Goal: Task Accomplishment & Management: Use online tool/utility

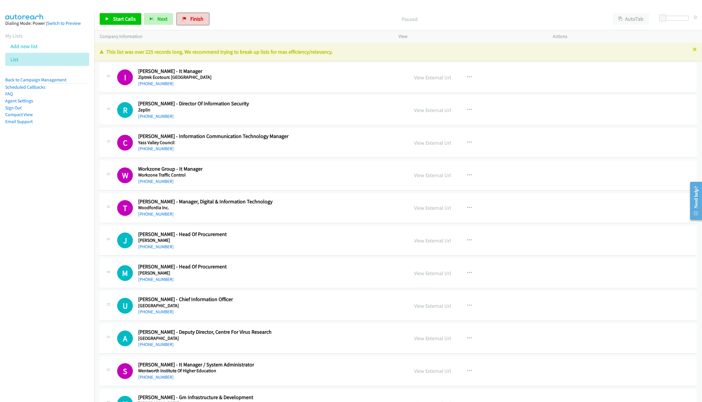
drag, startPoint x: 194, startPoint y: 16, endPoint x: 290, endPoint y: 0, distance: 96.9
click at [194, 16] on span "Finish" at bounding box center [196, 18] width 13 height 7
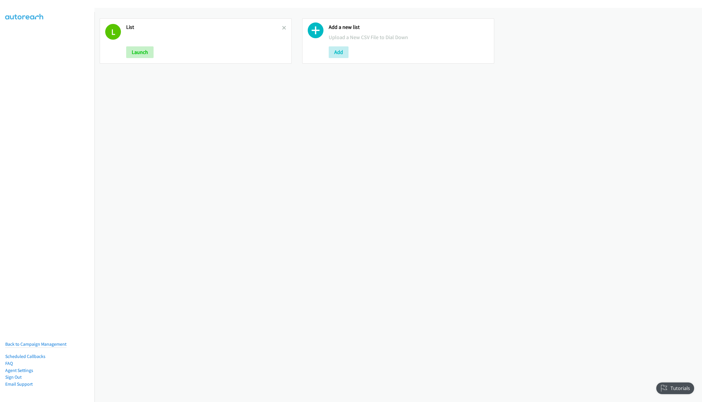
click at [279, 27] on h2 "List" at bounding box center [204, 27] width 156 height 7
click at [136, 52] on button "Launch" at bounding box center [139, 52] width 27 height 12
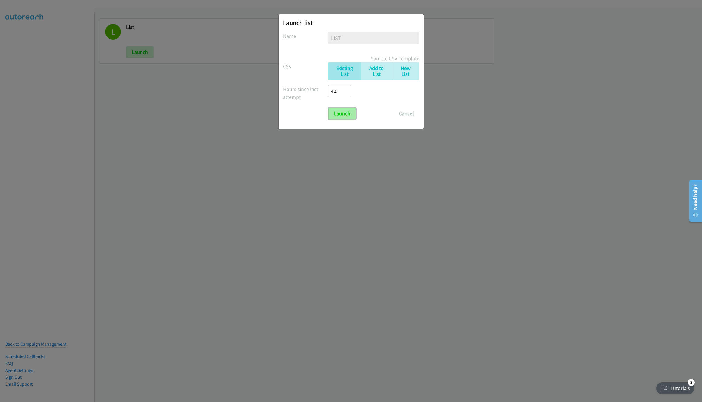
click at [348, 110] on input "Launch" at bounding box center [342, 114] width 27 height 12
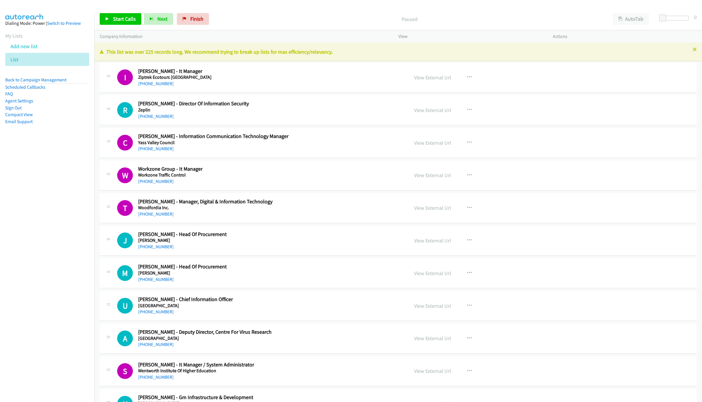
drag, startPoint x: 53, startPoint y: 235, endPoint x: 90, endPoint y: 233, distance: 37.6
click at [53, 235] on nav "Dialing Mode: Power | Switch to Preview My Lists Add new list List Back to Camp…" at bounding box center [47, 213] width 95 height 402
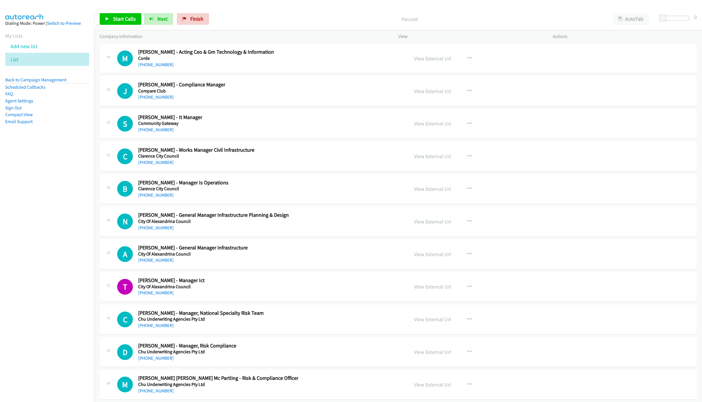
scroll to position [12078, 0]
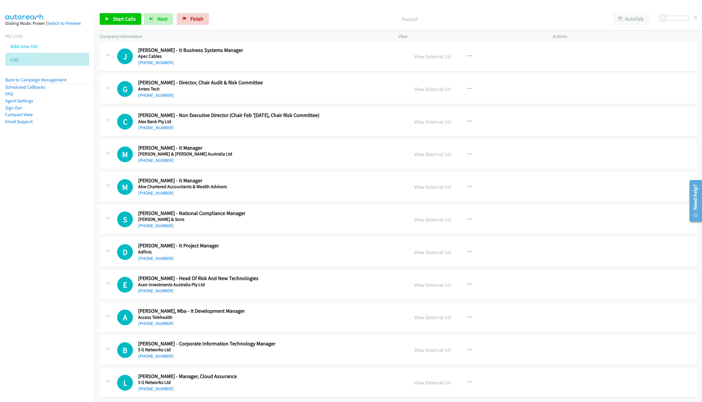
click at [436, 249] on div "View External Url View External Url Schedule/Manage Callback Start Calls Here R…" at bounding box center [489, 251] width 160 height 19
click at [422, 242] on div "View External Url View External Url Schedule/Manage Callback Start Calls Here R…" at bounding box center [489, 251] width 160 height 19
click at [422, 249] on link "View External Url" at bounding box center [432, 252] width 37 height 7
click at [230, 164] on div "M Callback Scheduled Mark Hardiman - It Manager Albright & Wilson Australia Ltd…" at bounding box center [260, 154] width 287 height 19
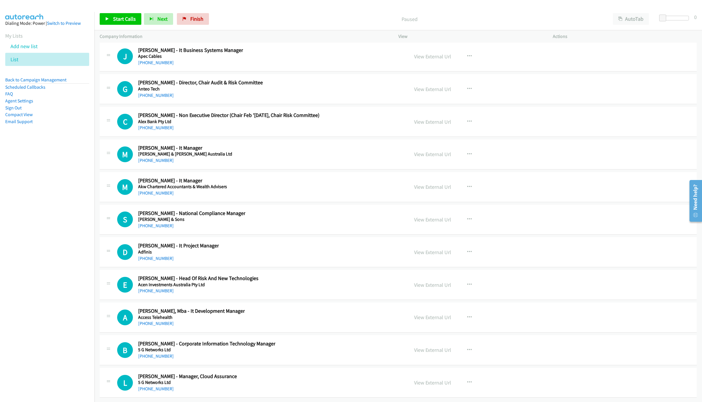
scroll to position [0, 0]
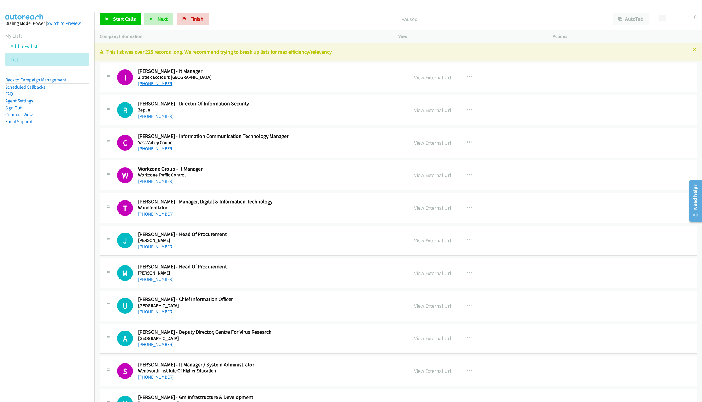
click at [155, 84] on link "+64 21 224 2622" at bounding box center [156, 84] width 36 height 6
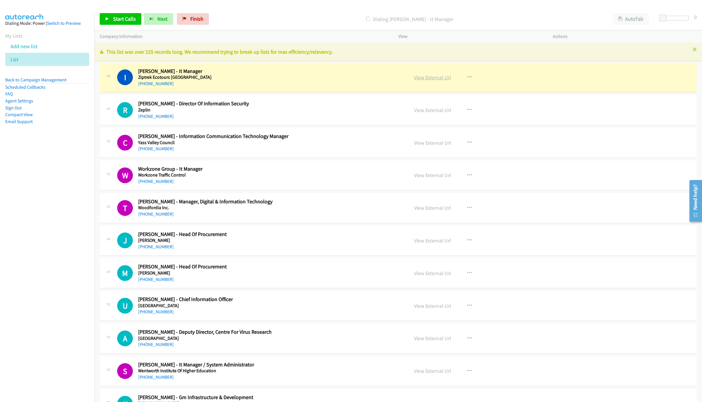
click at [429, 79] on link "View External Url" at bounding box center [432, 77] width 37 height 7
click at [684, 48] on p "This list was over 225 records long. We recommend trying to break up lists for …" at bounding box center [398, 52] width 597 height 8
click at [693, 50] on icon at bounding box center [695, 50] width 4 height 4
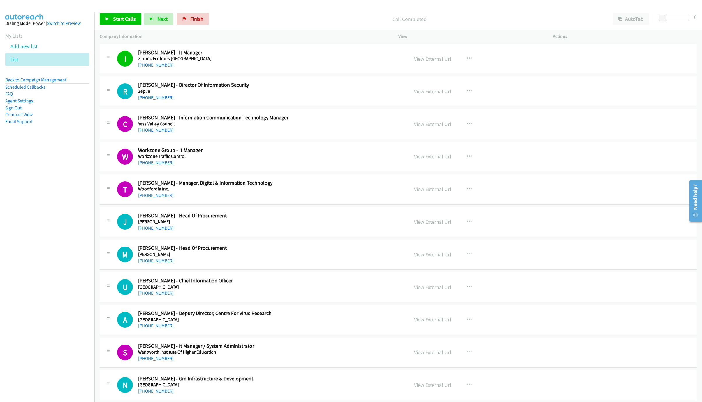
click at [389, 40] on div "Company Information" at bounding box center [243, 36] width 299 height 12
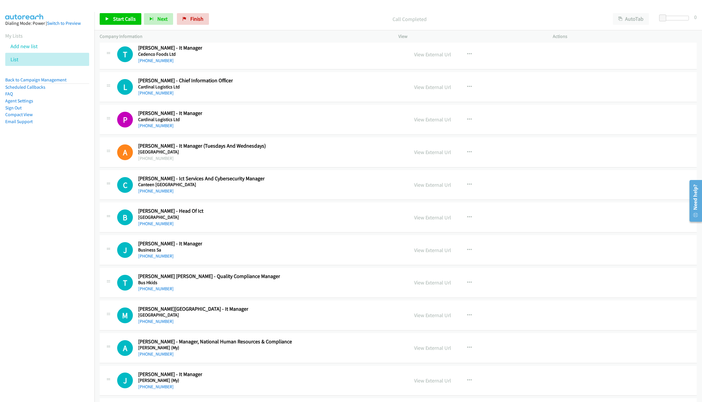
scroll to position [12059, 0]
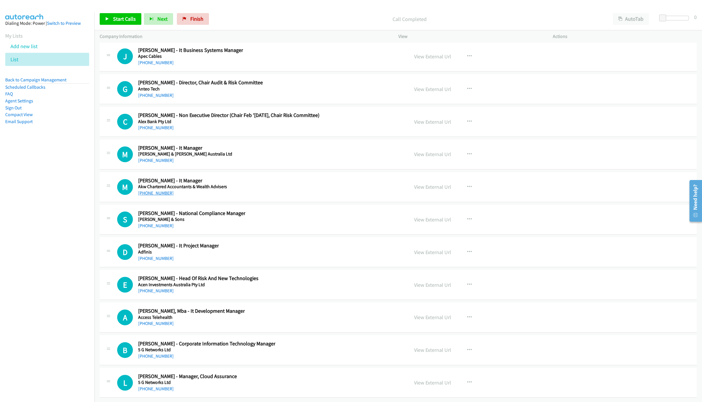
click at [150, 190] on link "+61 2 6937 7942" at bounding box center [156, 193] width 36 height 6
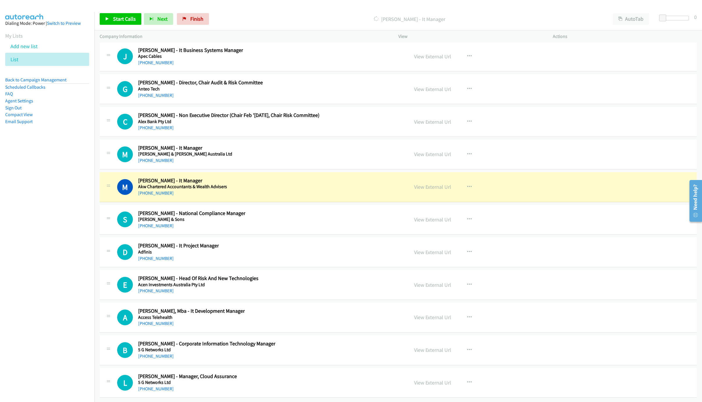
drag, startPoint x: 235, startPoint y: 181, endPoint x: 244, endPoint y: 181, distance: 9.6
click at [235, 181] on div "M Callback Scheduled Mathew Colvin - It Manager Akw Chartered Accountants & Wea…" at bounding box center [260, 186] width 287 height 19
click at [420, 177] on div "View External Url View External Url Schedule/Manage Callback Start Calls Here R…" at bounding box center [489, 186] width 160 height 19
click at [420, 183] on link "View External Url" at bounding box center [432, 186] width 37 height 7
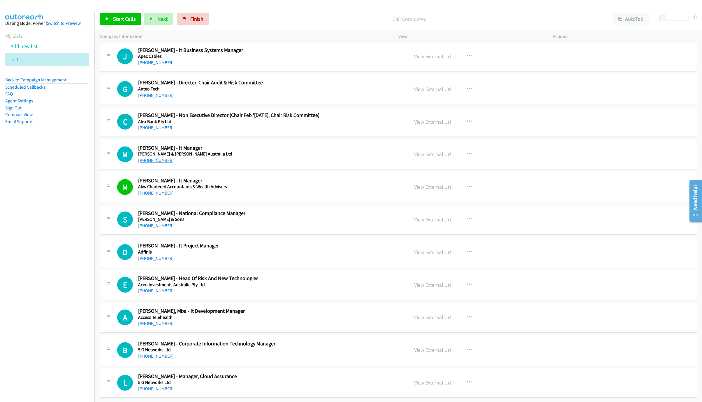
click at [155, 157] on link "+61 414 827 137" at bounding box center [156, 160] width 36 height 6
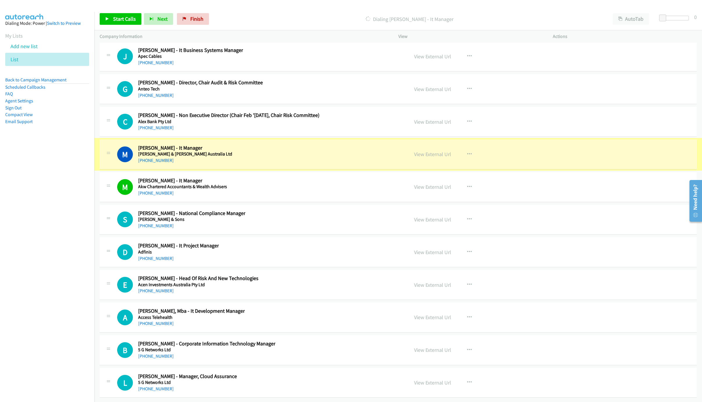
click at [429, 151] on div "View External Url View External Url Schedule/Manage Callback Start Calls Here R…" at bounding box center [489, 154] width 160 height 19
click at [429, 151] on link "View External Url" at bounding box center [432, 154] width 37 height 7
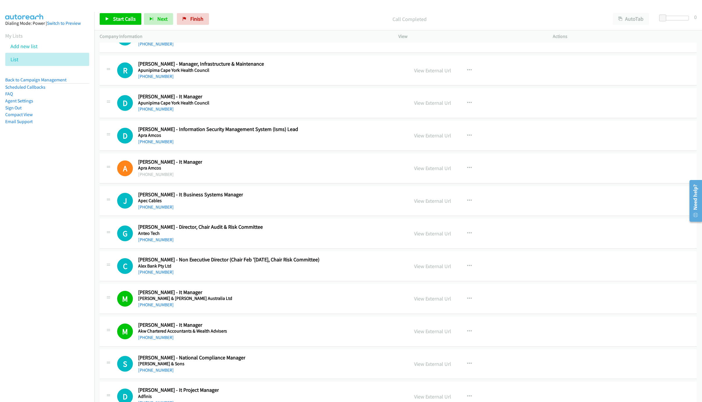
scroll to position [11841, 0]
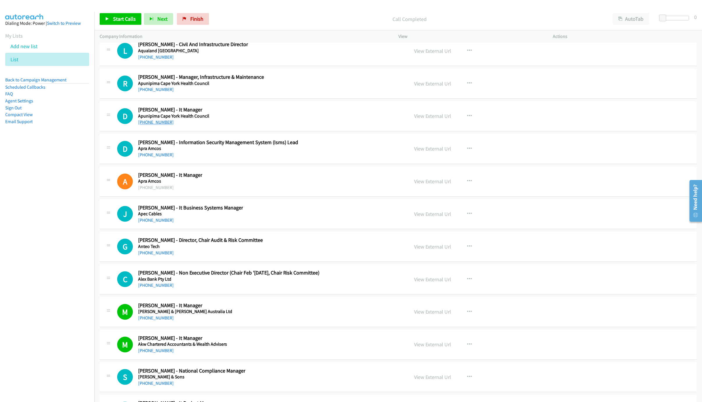
click at [153, 125] on link "+61 7 4037 7285" at bounding box center [156, 122] width 36 height 6
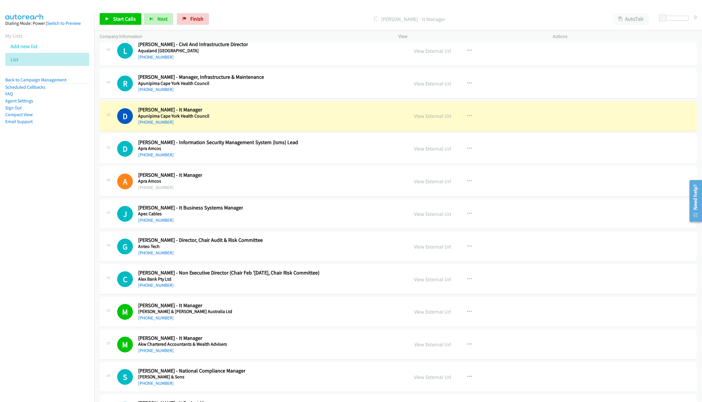
click at [329, 126] on div "D Callback Scheduled Damon Parker - It Manager Apunipima Cape York Health Counc…" at bounding box center [260, 115] width 287 height 19
click at [428, 119] on link "View External Url" at bounding box center [432, 116] width 37 height 7
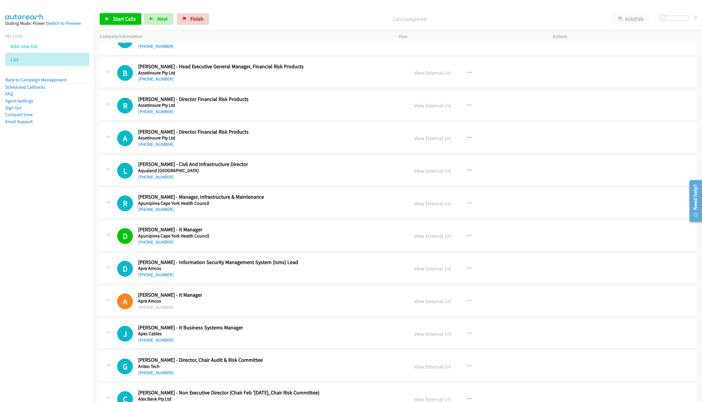
scroll to position [11710, 0]
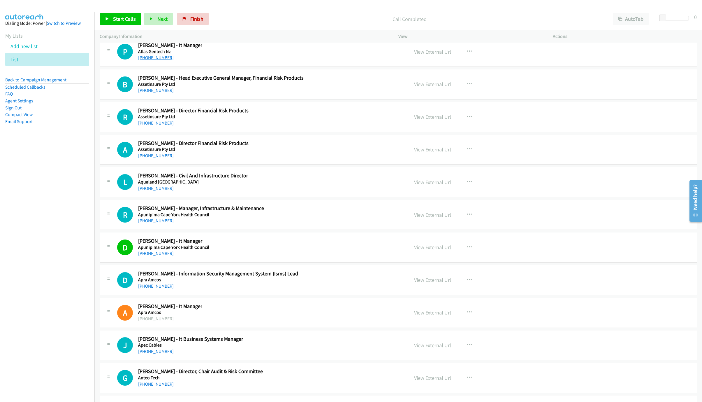
click at [143, 60] on link "+64 27 227 6222" at bounding box center [156, 58] width 36 height 6
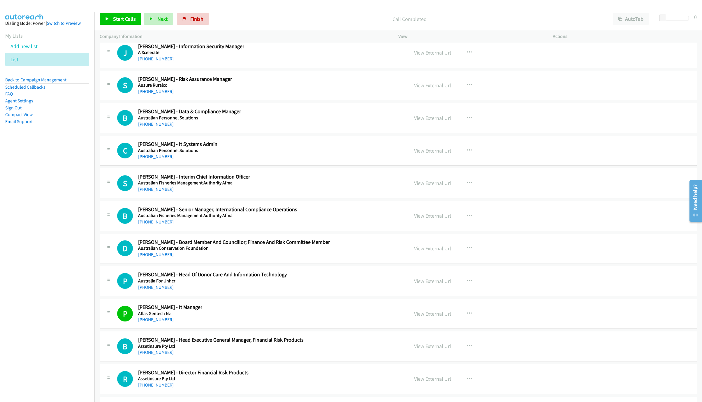
scroll to position [11447, 0]
click at [162, 160] on link "+61 3 9682 3555" at bounding box center [156, 157] width 36 height 6
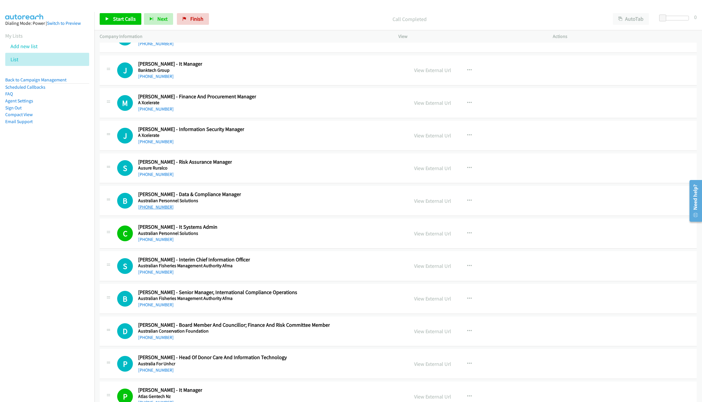
scroll to position [11360, 0]
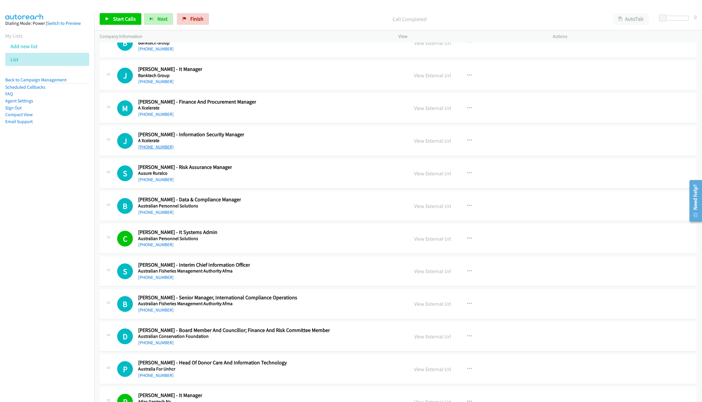
click at [151, 150] on link "+61 7 4033 5442" at bounding box center [156, 147] width 36 height 6
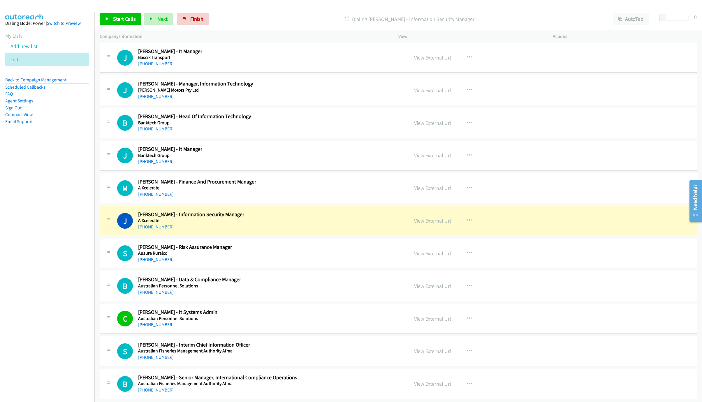
scroll to position [11272, 0]
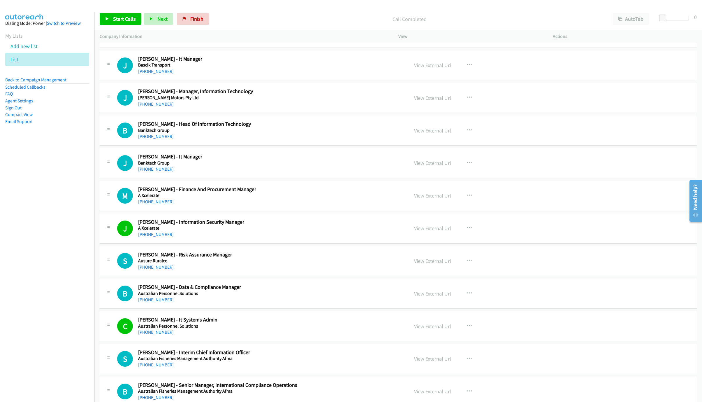
click at [152, 172] on link "+61 434 560 912" at bounding box center [156, 169] width 36 height 6
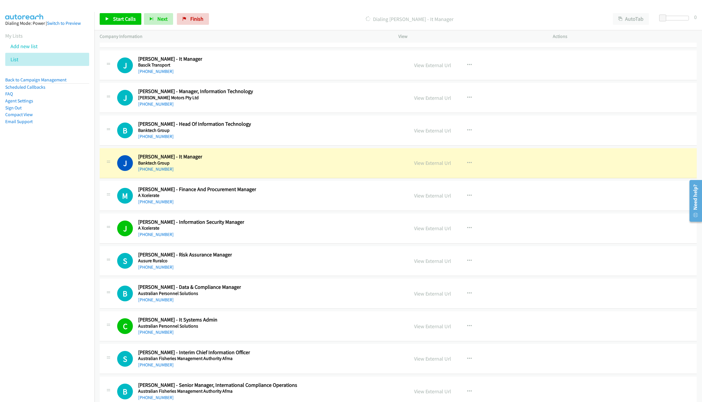
click at [377, 173] on div "J Callback Scheduled Jim Norton - It Manager Banktech Group Australia/Sydney +6…" at bounding box center [260, 162] width 287 height 19
click at [426, 166] on link "View External Url" at bounding box center [432, 162] width 37 height 7
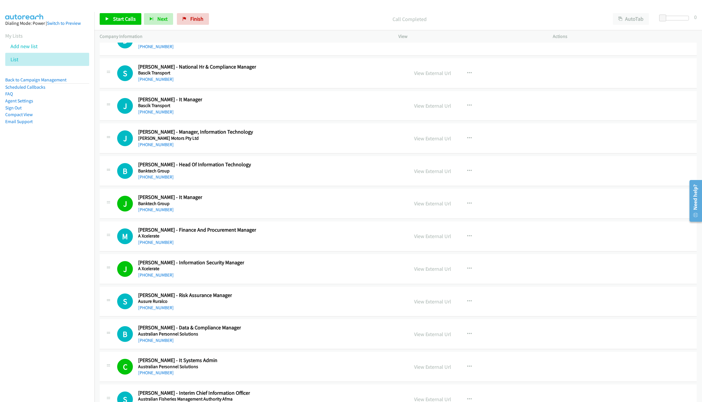
scroll to position [11229, 0]
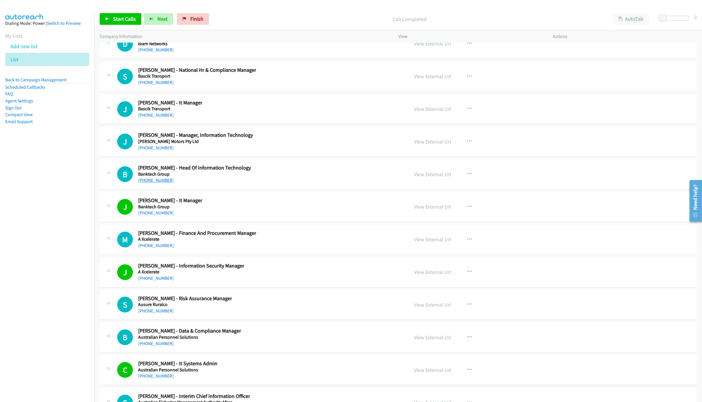
click at [156, 183] on link "+61 401 842 710" at bounding box center [156, 180] width 36 height 6
drag, startPoint x: 154, startPoint y: 195, endPoint x: 218, endPoint y: 208, distance: 65.0
click at [157, 150] on link "+61 421 940 272" at bounding box center [156, 148] width 36 height 6
click at [334, 216] on div "J Callback Scheduled Jim Norton - It Manager Banktech Group Australia/Sydney +6…" at bounding box center [260, 206] width 287 height 19
click at [419, 210] on link "View External Url" at bounding box center [432, 206] width 37 height 7
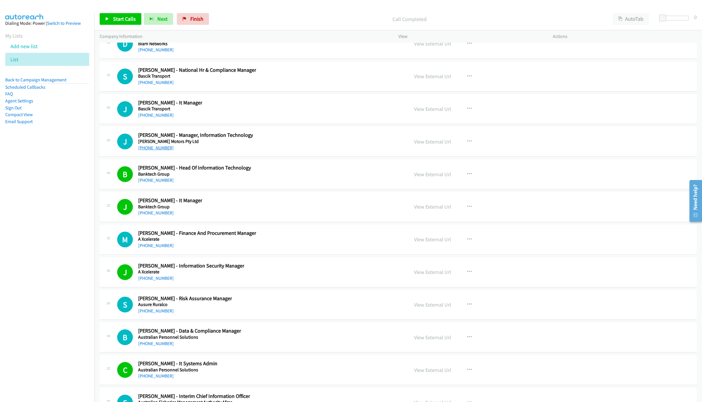
click at [151, 150] on link "+61 421 940 272" at bounding box center [156, 148] width 36 height 6
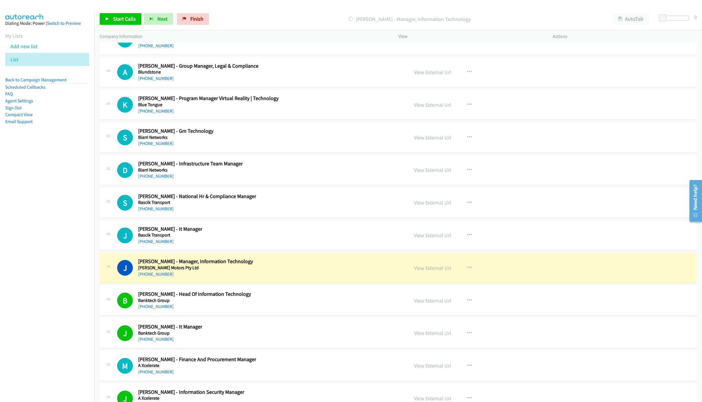
scroll to position [11097, 0]
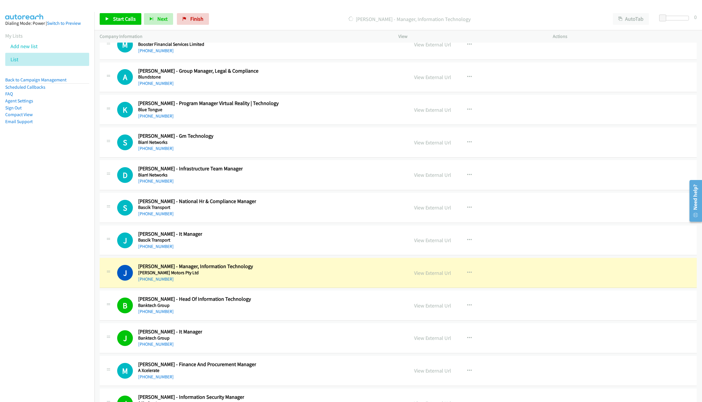
drag, startPoint x: 144, startPoint y: 296, endPoint x: 271, endPoint y: 316, distance: 129.0
click at [144, 249] on link "+64 3 343 0001" at bounding box center [156, 246] width 36 height 6
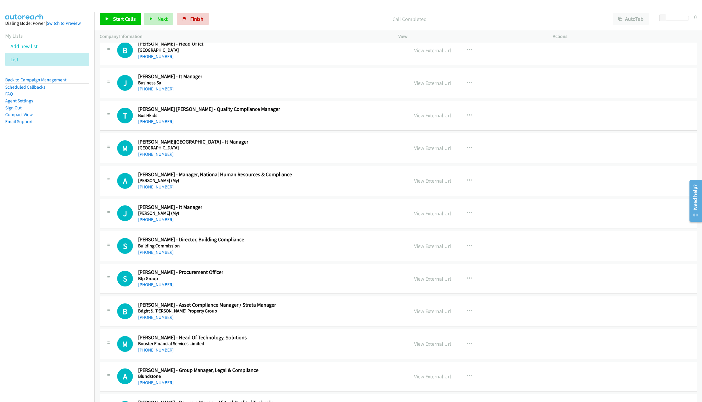
scroll to position [10791, 0]
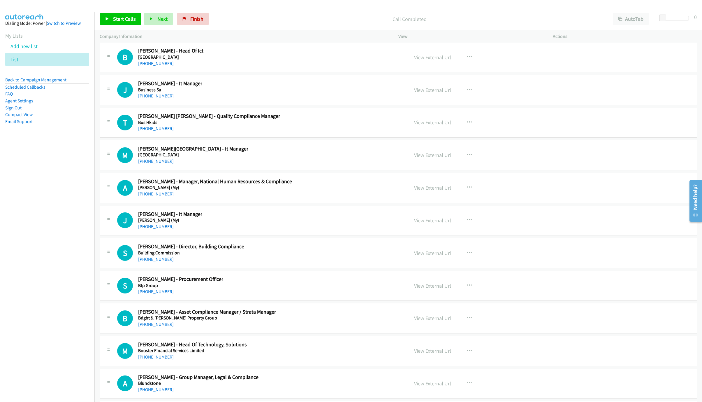
drag, startPoint x: 152, startPoint y: 273, endPoint x: 575, endPoint y: 320, distance: 424.8
click at [152, 229] on link "+61 404 452 637" at bounding box center [156, 227] width 36 height 6
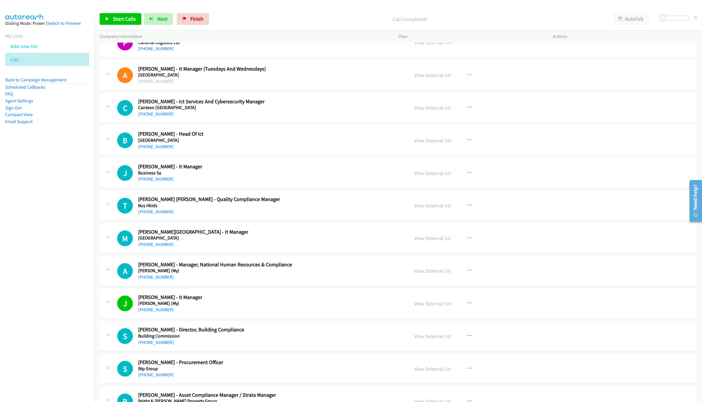
scroll to position [10704, 0]
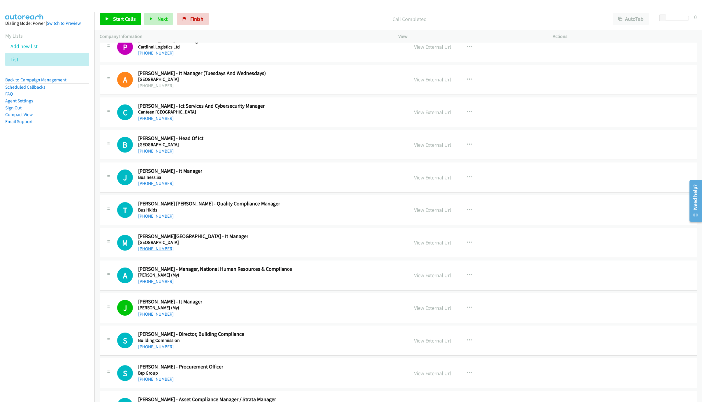
click at [147, 251] on link "+61 3 9803 8311" at bounding box center [156, 249] width 36 height 6
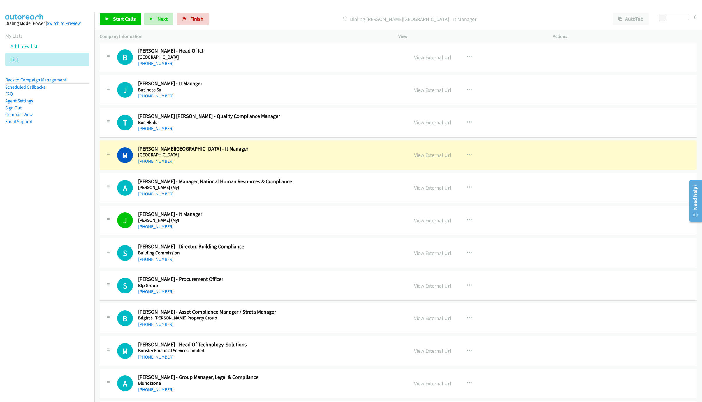
click at [275, 165] on div "M Callback Scheduled Mindi Bakopanos - It Manager Burwood Heights Primary Schoo…" at bounding box center [260, 154] width 287 height 19
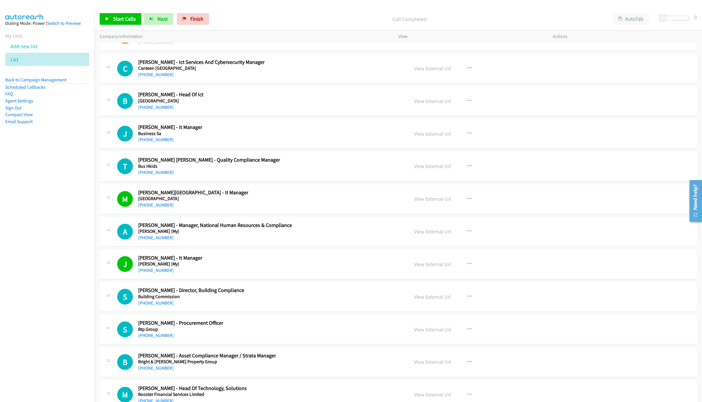
drag, startPoint x: 155, startPoint y: 187, endPoint x: 648, endPoint y: 284, distance: 502.6
click at [155, 142] on link "+61 439 160 737" at bounding box center [156, 140] width 36 height 6
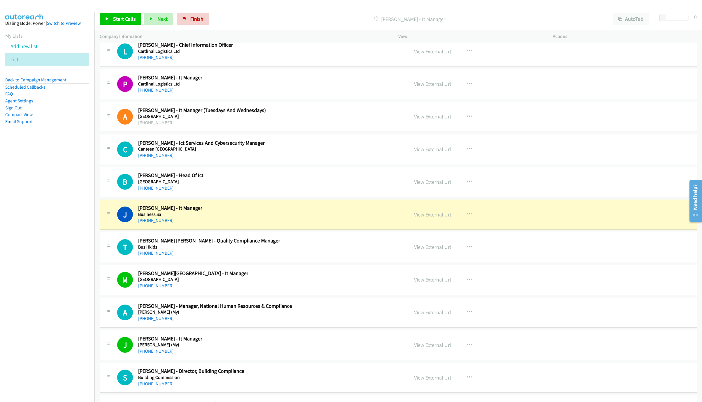
scroll to position [10616, 0]
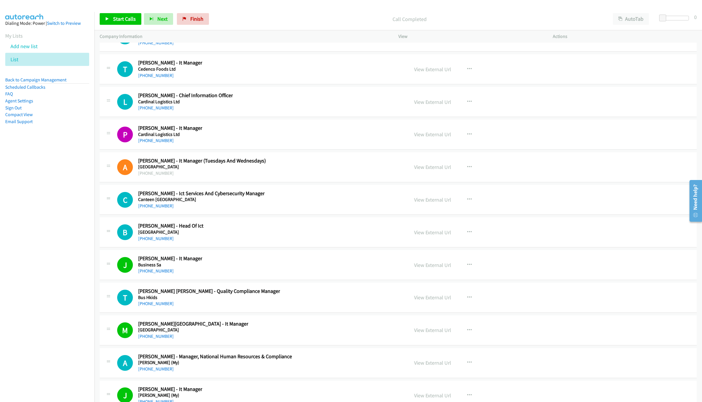
drag, startPoint x: 153, startPoint y: 288, endPoint x: 424, endPoint y: 299, distance: 271.4
click at [153, 241] on link "+61 403 199 394" at bounding box center [156, 239] width 36 height 6
click at [159, 208] on link "+61 426 863 510" at bounding box center [156, 206] width 36 height 6
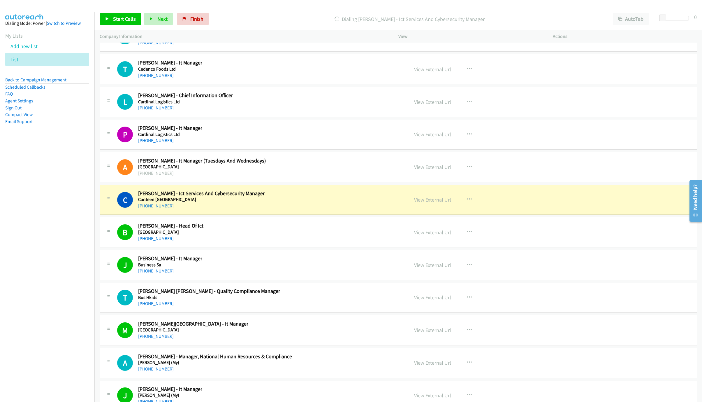
click at [265, 202] on h5 "Canteen Australia" at bounding box center [201, 199] width 127 height 6
click at [438, 203] on link "View External Url" at bounding box center [432, 199] width 37 height 7
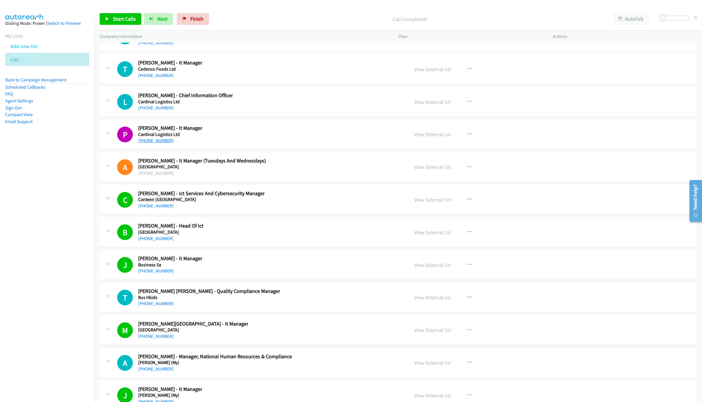
click at [151, 143] on link "+64 21 344 748" at bounding box center [156, 141] width 36 height 6
click at [143, 143] on link "+64 21 344 748" at bounding box center [156, 141] width 36 height 6
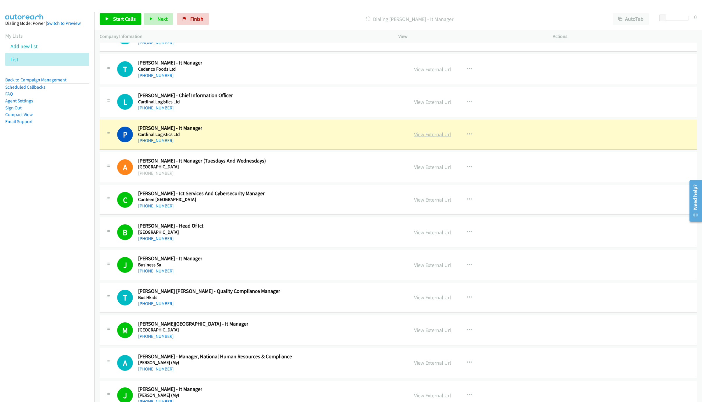
click at [441, 138] on link "View External Url" at bounding box center [432, 134] width 37 height 7
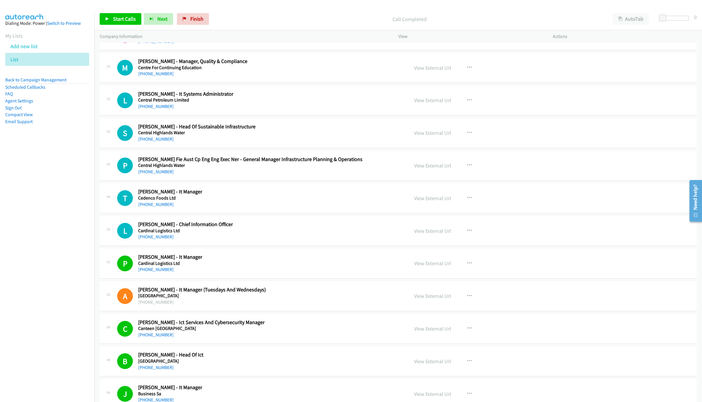
scroll to position [10485, 0]
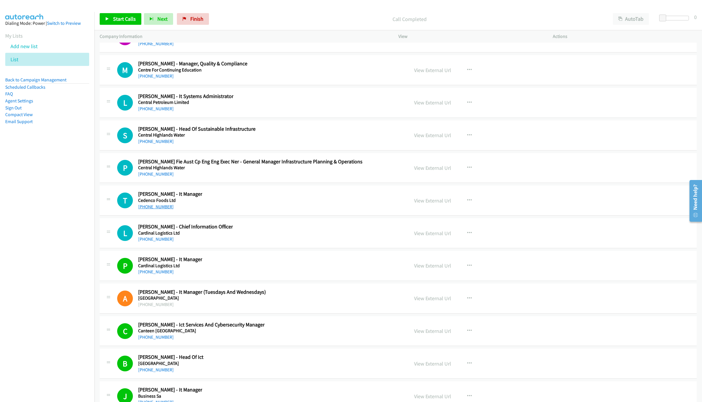
click at [158, 209] on link "+64 6 869 0666" at bounding box center [156, 207] width 36 height 6
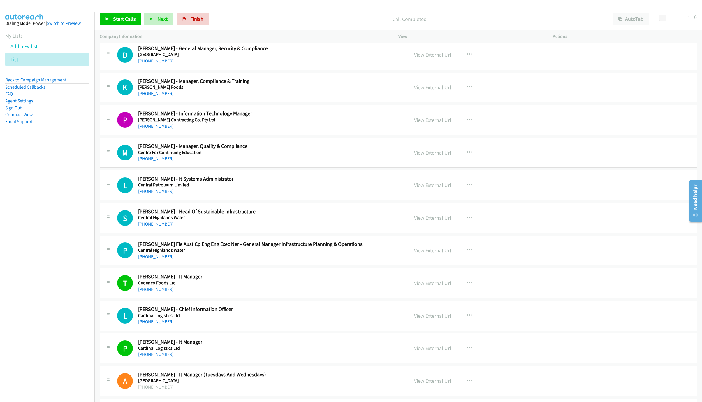
scroll to position [10398, 0]
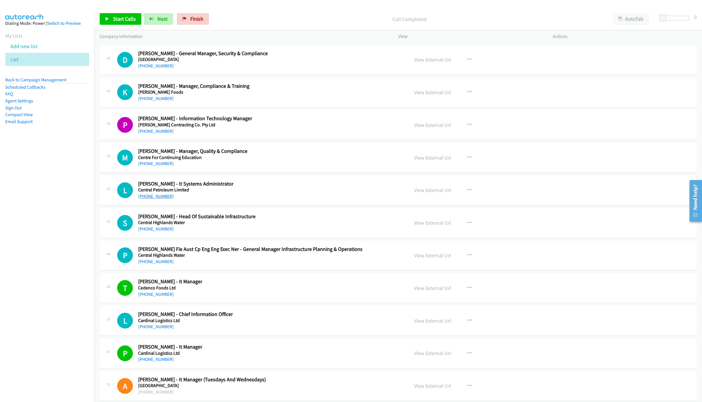
click at [163, 199] on link "+61 455 162 742" at bounding box center [156, 196] width 36 height 6
click at [147, 134] on link "+61 8 9782 6921" at bounding box center [156, 131] width 36 height 6
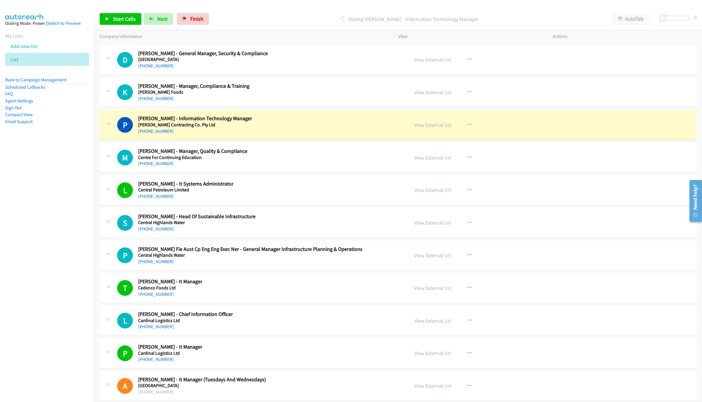
drag, startPoint x: 306, startPoint y: 162, endPoint x: 390, endPoint y: 176, distance: 85.7
click at [306, 134] on div "P Callback Scheduled Peter Shannon - Information Technology Manager Charles Hul…" at bounding box center [260, 124] width 287 height 19
click at [428, 128] on link "View External Url" at bounding box center [432, 125] width 37 height 7
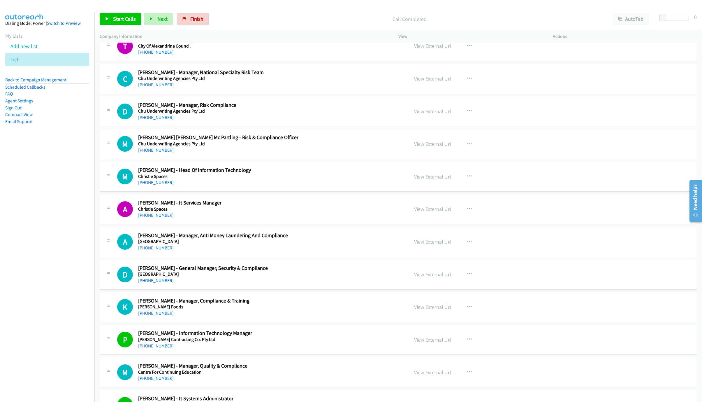
scroll to position [10179, 0]
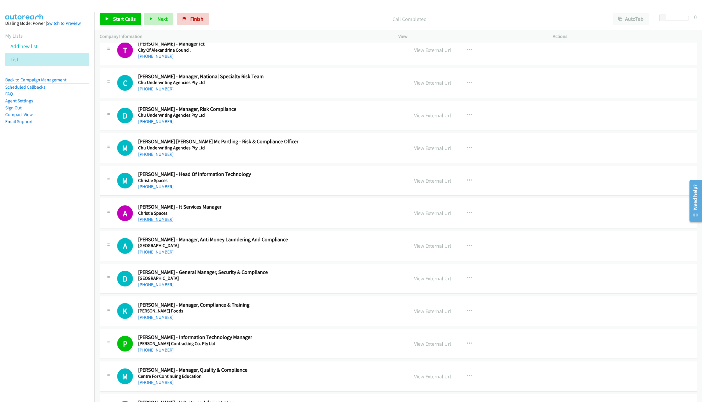
click at [151, 222] on link "+61 405 679 214" at bounding box center [156, 219] width 36 height 6
click at [154, 189] on link "+61 408 088 512" at bounding box center [156, 187] width 36 height 6
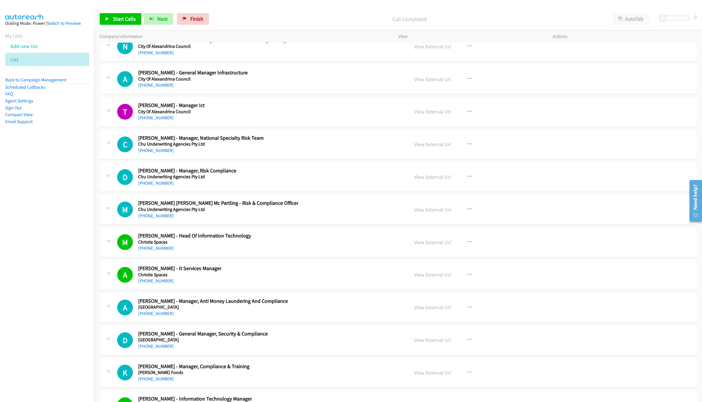
scroll to position [10092, 0]
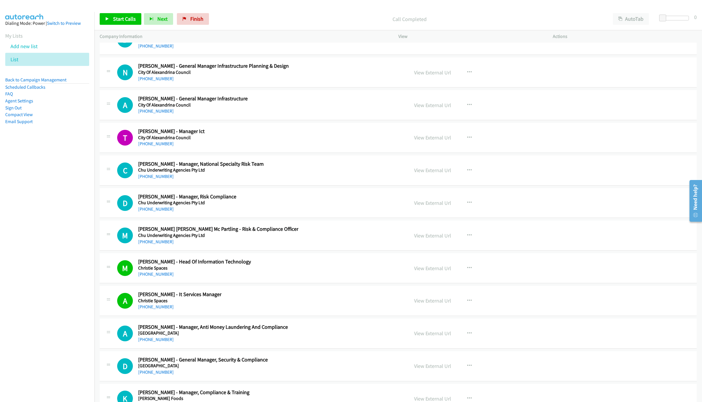
drag, startPoint x: 156, startPoint y: 188, endPoint x: 188, endPoint y: 194, distance: 33.0
click at [156, 146] on link "+61 404 896 225" at bounding box center [156, 144] width 36 height 6
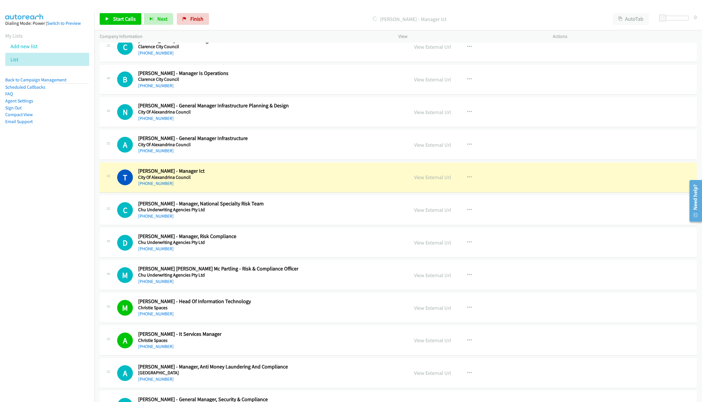
scroll to position [10048, 0]
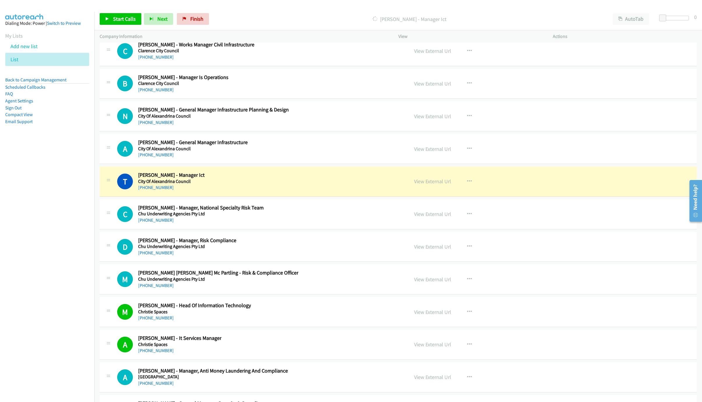
click at [375, 191] on div "T Callback Scheduled Trevor Saunders - Manager Ict City Of Alexandrina Council …" at bounding box center [260, 181] width 287 height 19
click at [431, 185] on link "View External Url" at bounding box center [432, 181] width 37 height 7
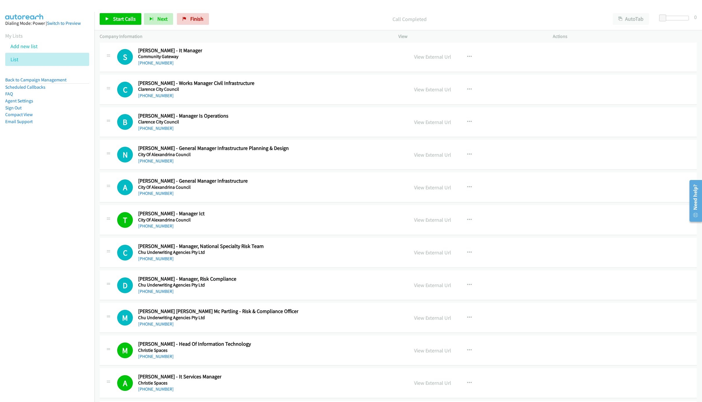
scroll to position [10004, 0]
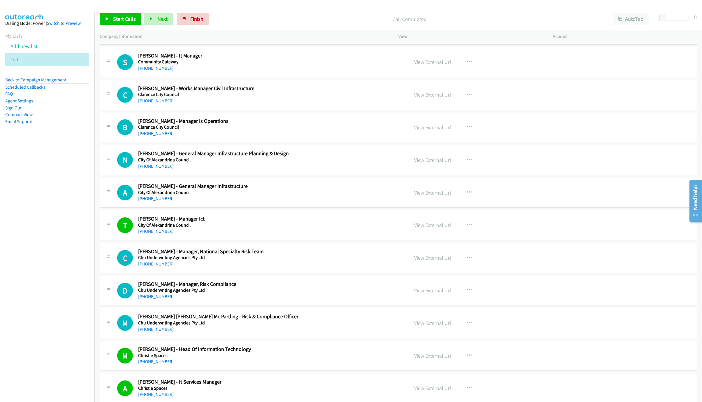
click at [250, 235] on div "T Callback Scheduled Trevor Saunders - Manager Ict City Of Alexandrina Council …" at bounding box center [260, 224] width 287 height 19
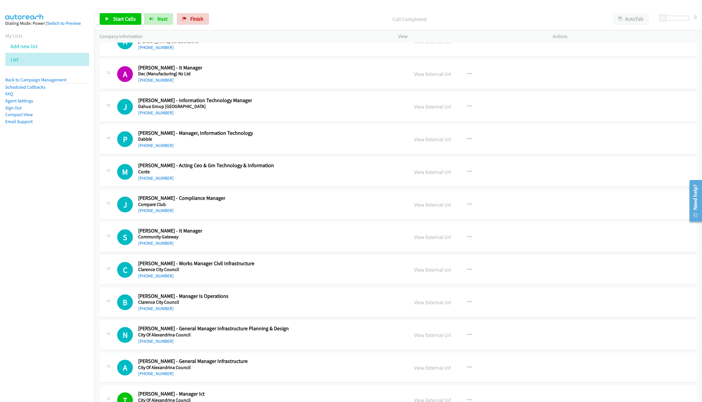
scroll to position [9785, 0]
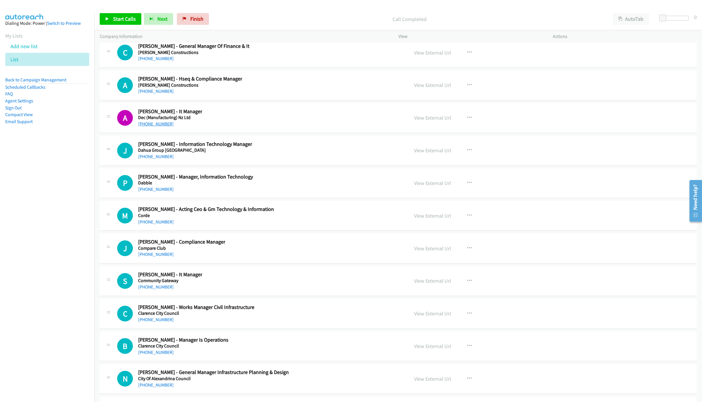
click at [150, 127] on link "+64 21 994 234" at bounding box center [156, 124] width 36 height 6
drag, startPoint x: 294, startPoint y: 162, endPoint x: 397, endPoint y: 169, distance: 103.7
click at [294, 127] on div "A Callback Scheduled Amit Garg - It Manager Dec (Manufacturing) Nz Ltd Pacific/…" at bounding box center [260, 117] width 287 height 19
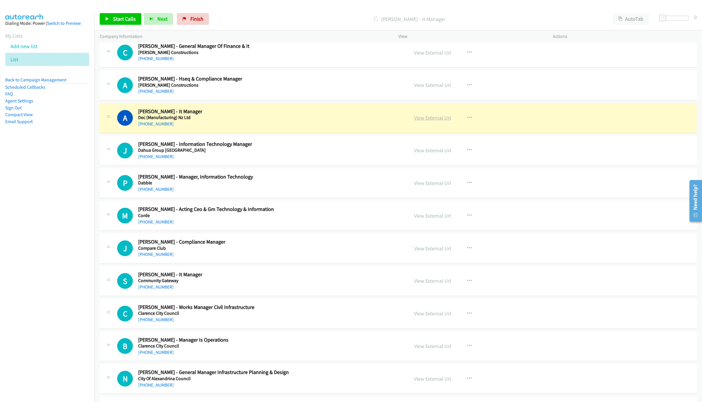
click at [435, 121] on link "View External Url" at bounding box center [432, 117] width 37 height 7
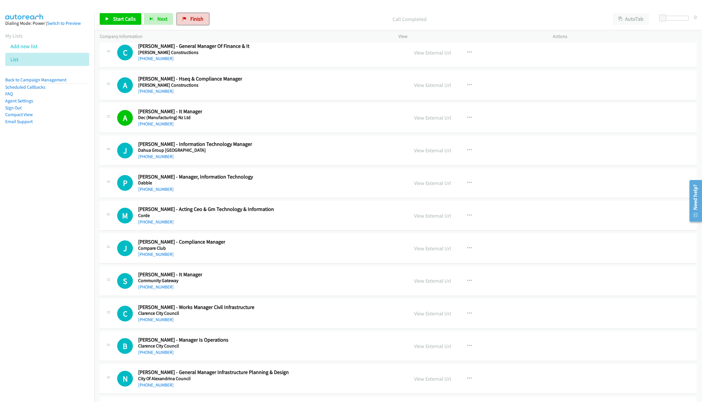
drag, startPoint x: 202, startPoint y: 23, endPoint x: 392, endPoint y: 27, distance: 189.5
click at [202, 23] on link "Finish" at bounding box center [193, 19] width 32 height 12
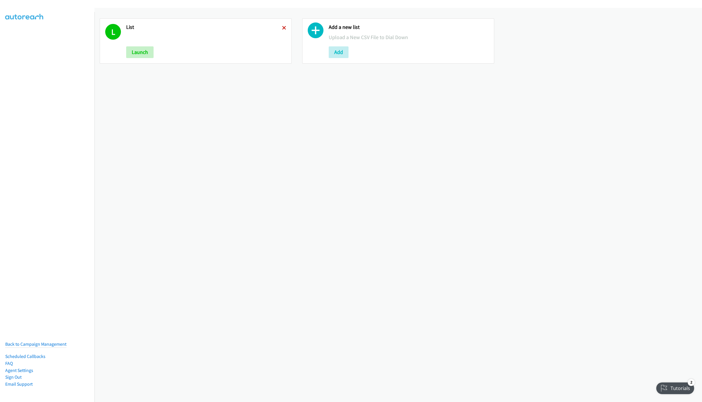
click at [282, 27] on icon at bounding box center [284, 28] width 4 height 4
drag, startPoint x: 0, startPoint y: 0, endPoint x: 139, endPoint y: 55, distance: 149.4
click at [139, 54] on button "Add" at bounding box center [136, 52] width 20 height 12
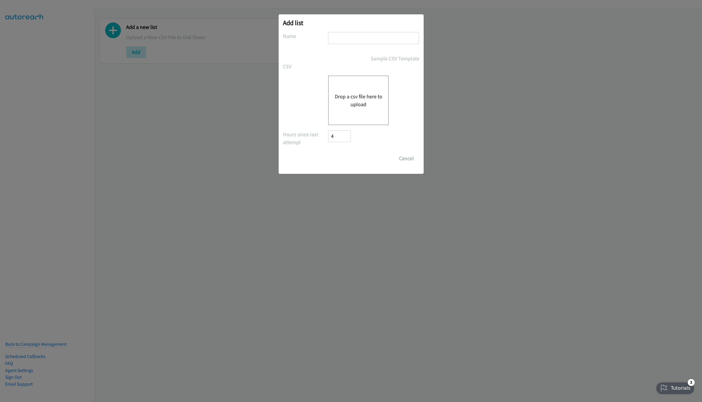
click at [373, 40] on input "text" at bounding box center [373, 38] width 91 height 12
type input "LIST"
click at [356, 96] on button "Drop a csv file here to upload" at bounding box center [359, 100] width 48 height 16
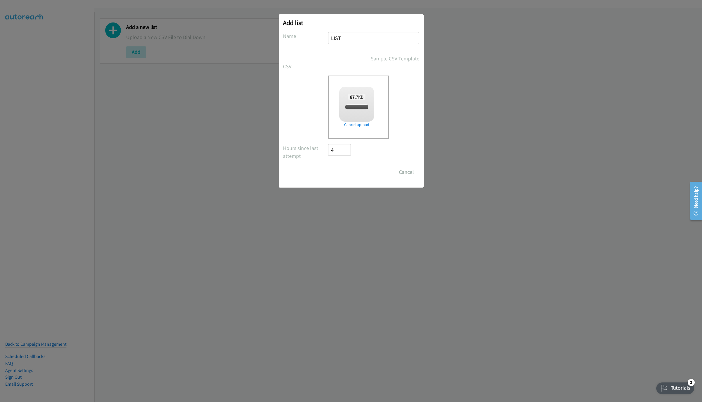
checkbox input "true"
click at [344, 176] on input "Save List" at bounding box center [344, 172] width 31 height 12
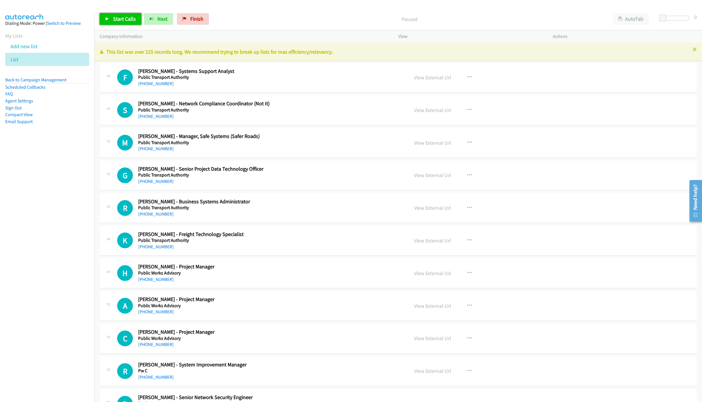
click at [135, 20] on span "Start Calls" at bounding box center [124, 18] width 23 height 7
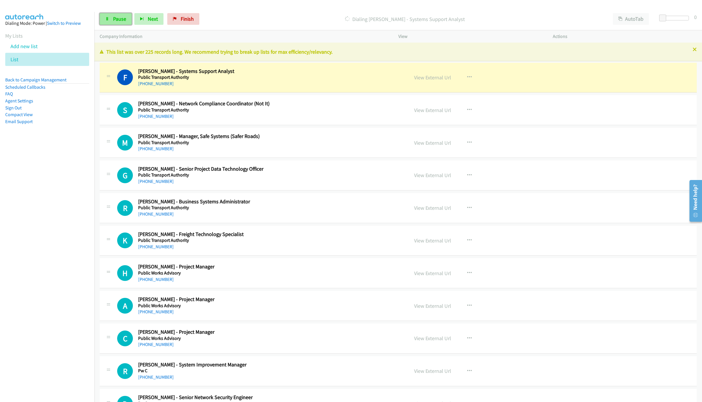
click at [117, 24] on link "Pause" at bounding box center [116, 19] width 32 height 12
click at [686, 48] on p "This list was over 225 records long. We recommend trying to break up lists for …" at bounding box center [398, 52] width 597 height 8
click at [693, 51] on icon at bounding box center [695, 50] width 4 height 4
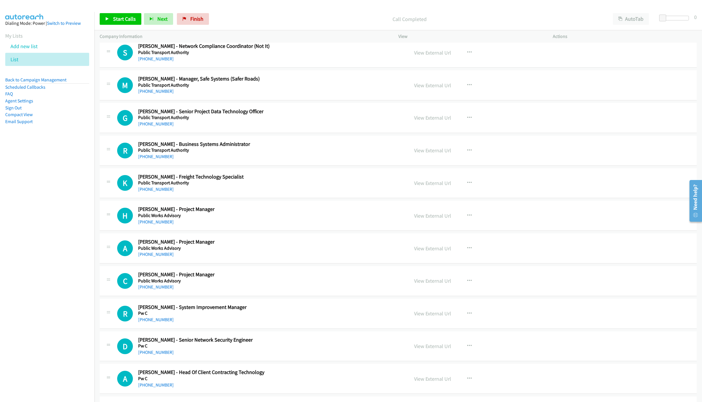
scroll to position [44, 0]
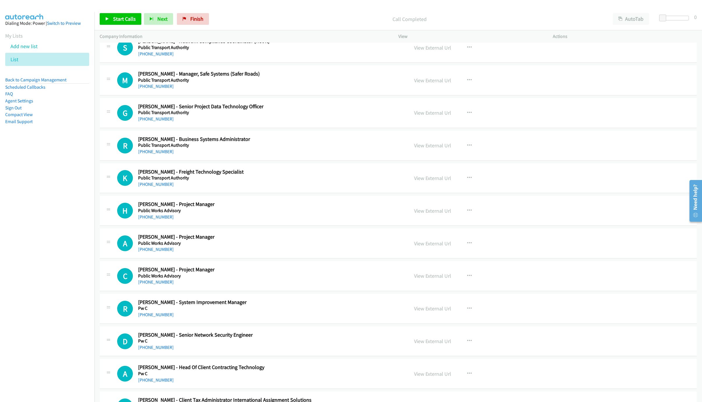
click at [331, 87] on div "[PHONE_NUMBER]" at bounding box center [251, 86] width 227 height 7
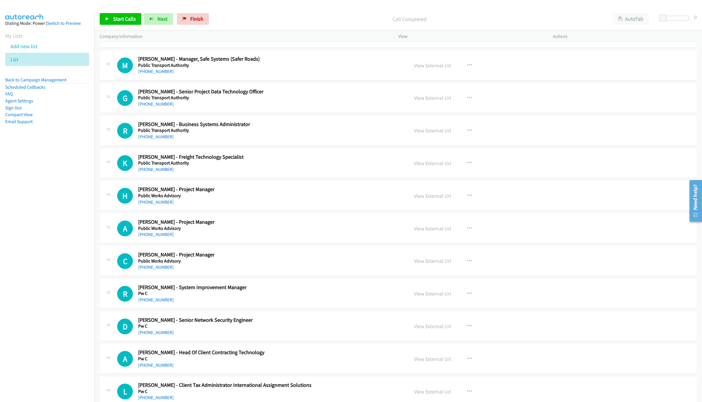
scroll to position [87, 0]
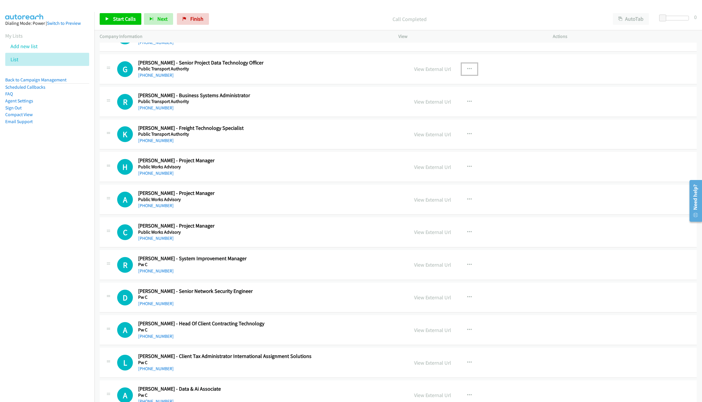
click at [469, 69] on button "button" at bounding box center [470, 69] width 16 height 12
click at [431, 107] on link "Start Calls Here" at bounding box center [439, 107] width 78 height 12
click at [116, 16] on span "Start Calls" at bounding box center [124, 18] width 23 height 7
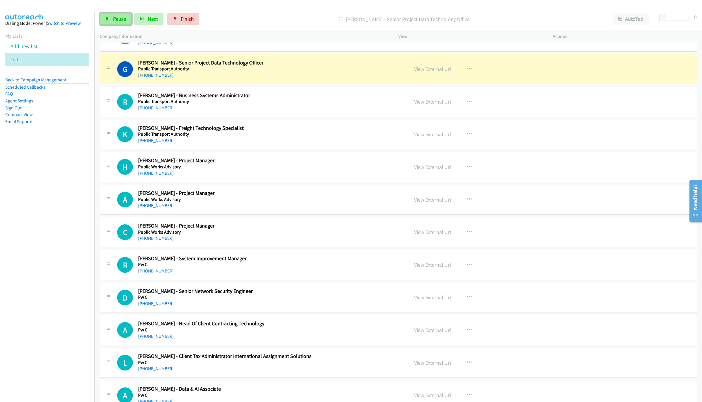
drag, startPoint x: 108, startPoint y: 22, endPoint x: 115, endPoint y: 23, distance: 7.0
click at [108, 22] on link "Pause" at bounding box center [116, 19] width 32 height 12
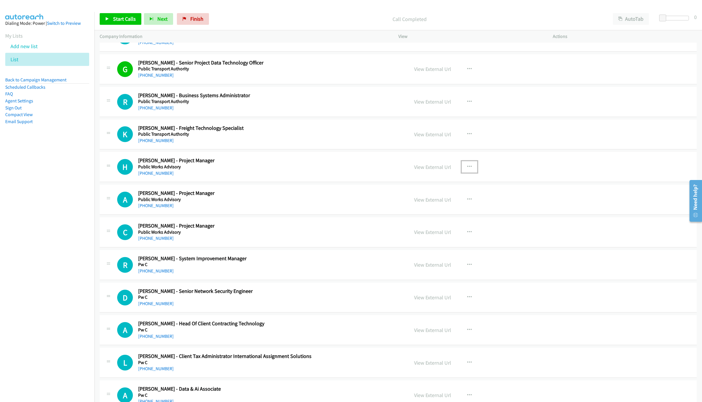
click at [470, 168] on button "button" at bounding box center [470, 167] width 16 height 12
click at [434, 207] on link "Start Calls Here" at bounding box center [439, 205] width 78 height 12
click at [118, 19] on span "Start Calls" at bounding box center [124, 18] width 23 height 7
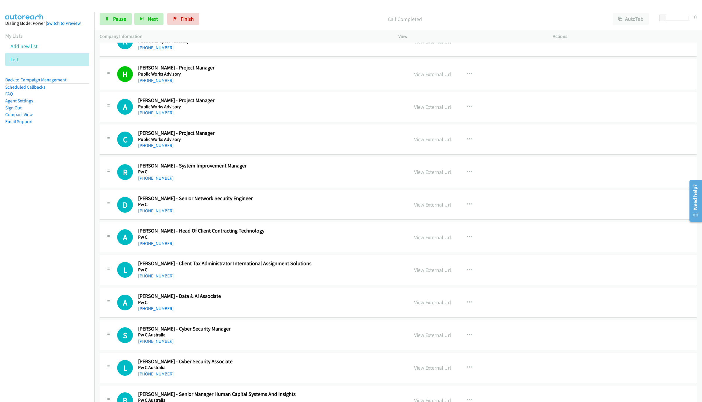
scroll to position [175, 0]
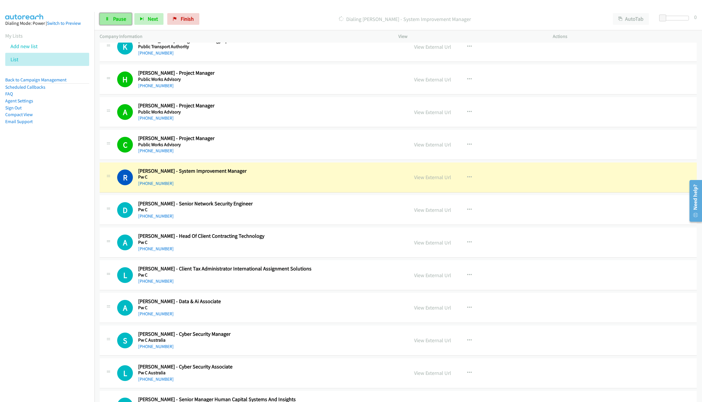
click at [122, 19] on span "Pause" at bounding box center [119, 18] width 13 height 7
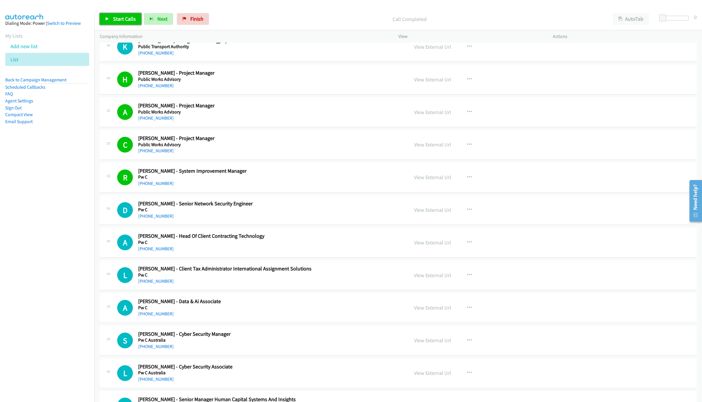
drag, startPoint x: 117, startPoint y: 17, endPoint x: 150, endPoint y: 28, distance: 35.1
click at [117, 16] on span "Start Calls" at bounding box center [124, 18] width 23 height 7
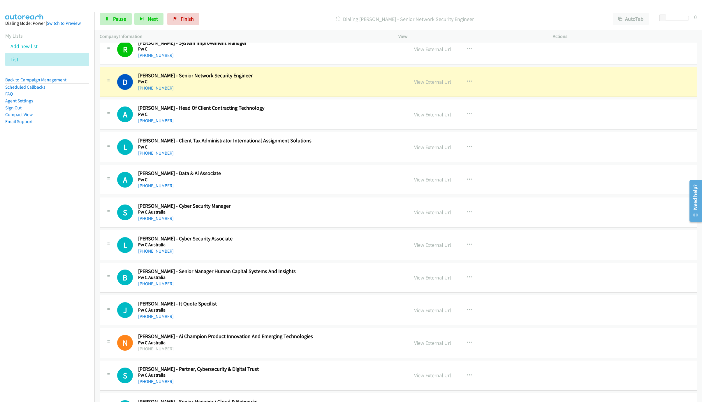
scroll to position [306, 0]
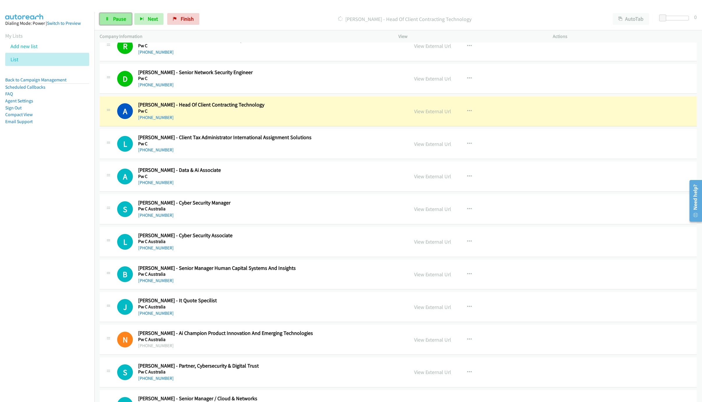
click at [107, 24] on link "Pause" at bounding box center [116, 19] width 32 height 12
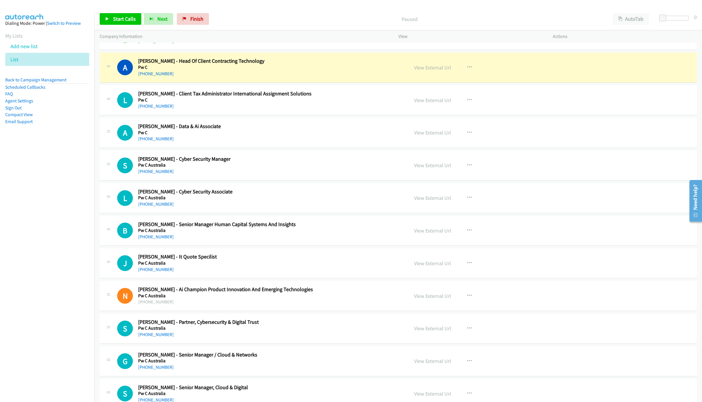
click at [220, 168] on h5 "Pw C Australia" at bounding box center [251, 165] width 227 height 6
click at [468, 164] on icon "button" at bounding box center [469, 165] width 5 height 5
click at [426, 203] on link "Start Calls Here" at bounding box center [439, 203] width 78 height 12
click at [157, 172] on link "+61 466 864 913" at bounding box center [156, 172] width 36 height 6
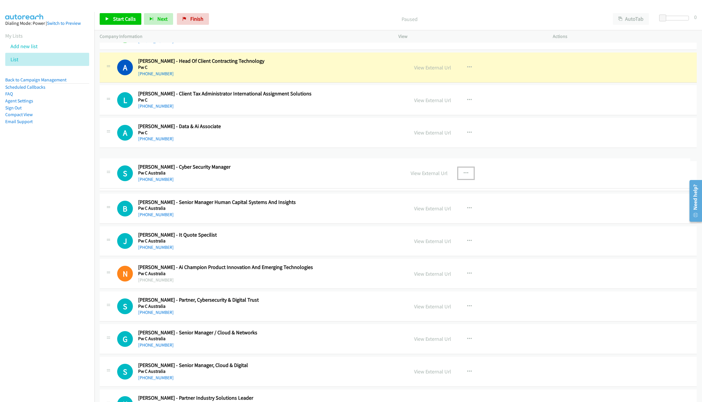
drag, startPoint x: 203, startPoint y: 177, endPoint x: 425, endPoint y: 181, distance: 222.5
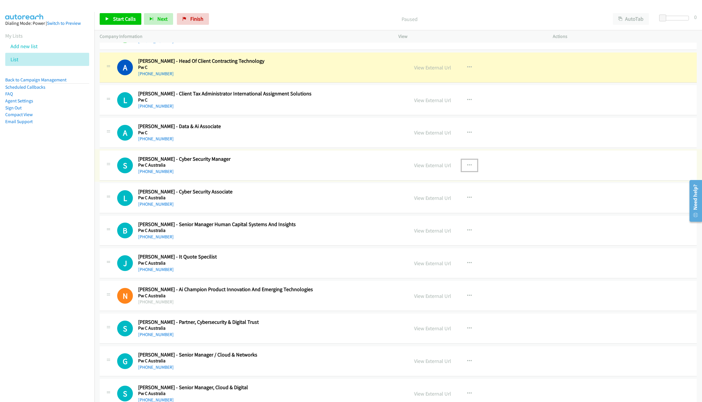
click at [468, 166] on icon "button" at bounding box center [469, 165] width 5 height 5
click at [413, 202] on link "Start Calls Here" at bounding box center [439, 203] width 78 height 12
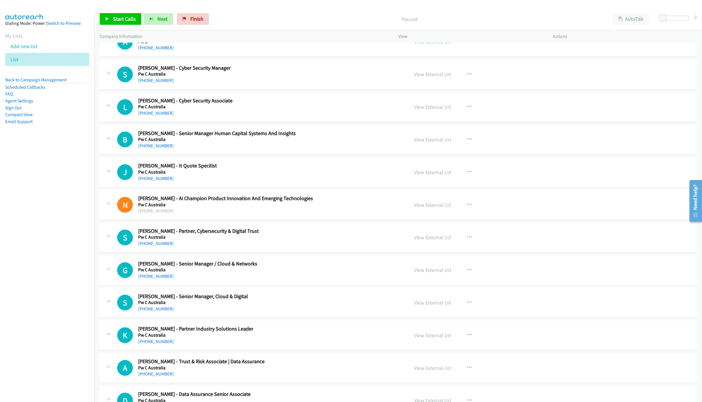
scroll to position [437, 0]
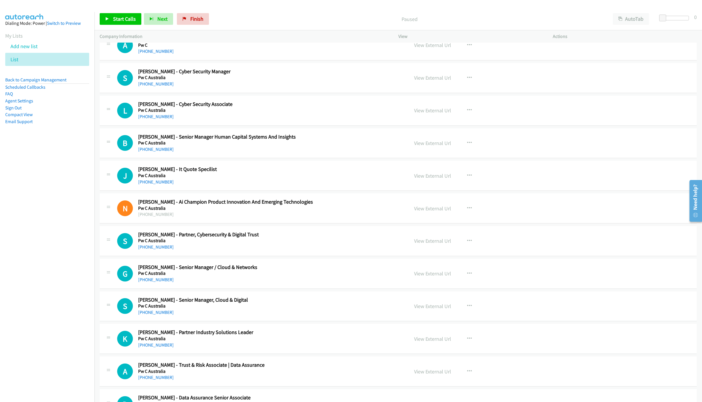
click at [59, 200] on nav "Dialing Mode: Power | Switch to Preview My Lists Add new list List Back to Camp…" at bounding box center [47, 213] width 95 height 402
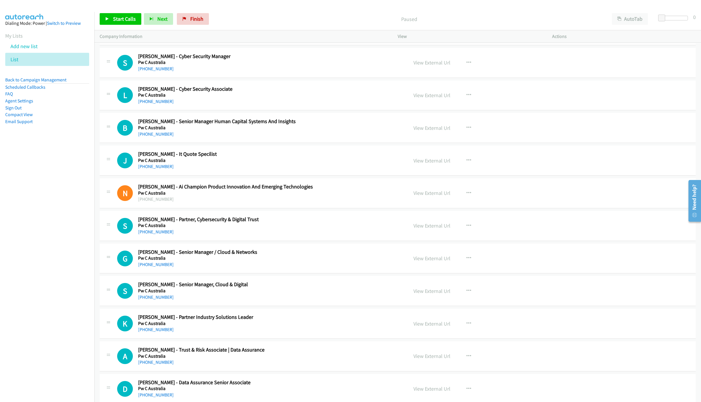
scroll to position [455, 0]
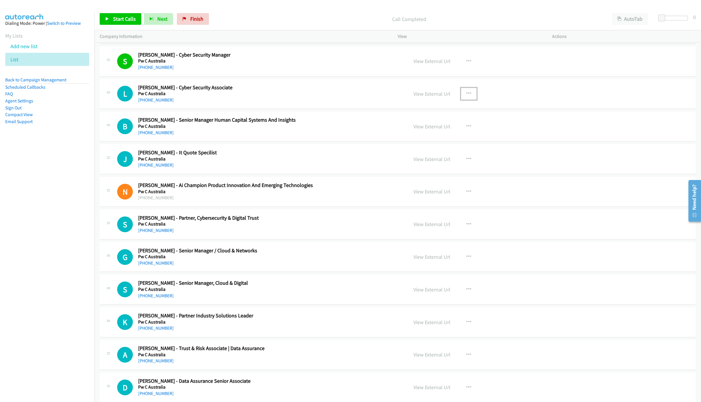
click at [467, 94] on icon "button" at bounding box center [469, 93] width 5 height 5
click at [418, 133] on link "Start Calls Here" at bounding box center [438, 132] width 78 height 12
click at [119, 14] on link "Start Calls" at bounding box center [121, 19] width 42 height 12
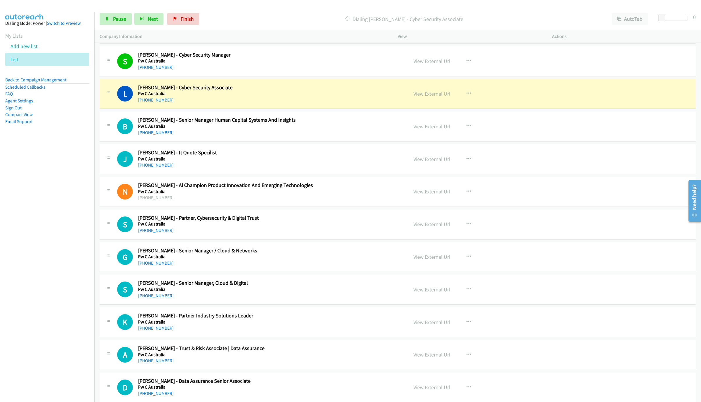
click at [52, 286] on nav "Dialing Mode: Power | Switch to Preview My Lists Add new list List Back to Camp…" at bounding box center [47, 213] width 95 height 402
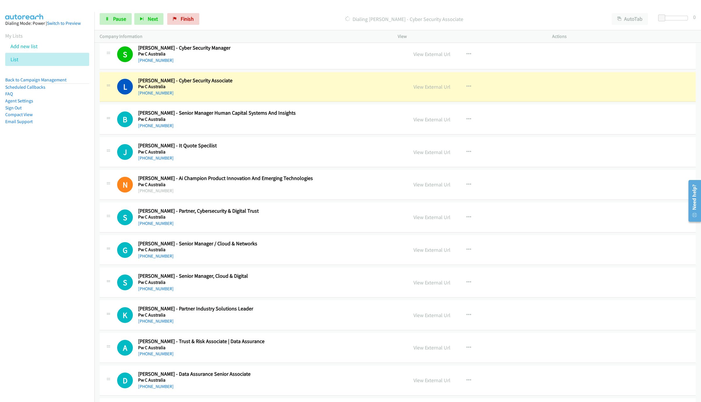
scroll to position [472, 0]
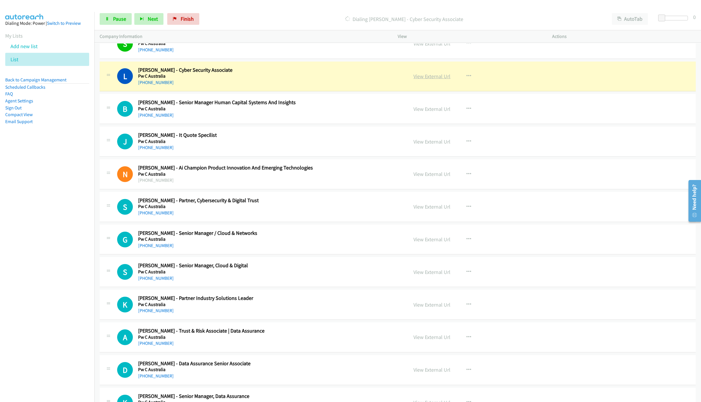
click at [433, 77] on link "View External Url" at bounding box center [432, 76] width 37 height 7
click at [111, 22] on link "Pause" at bounding box center [116, 19] width 32 height 12
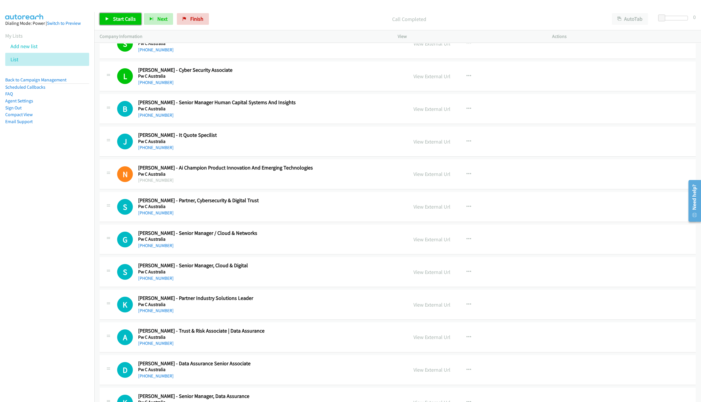
click at [131, 21] on span "Start Calls" at bounding box center [124, 18] width 23 height 7
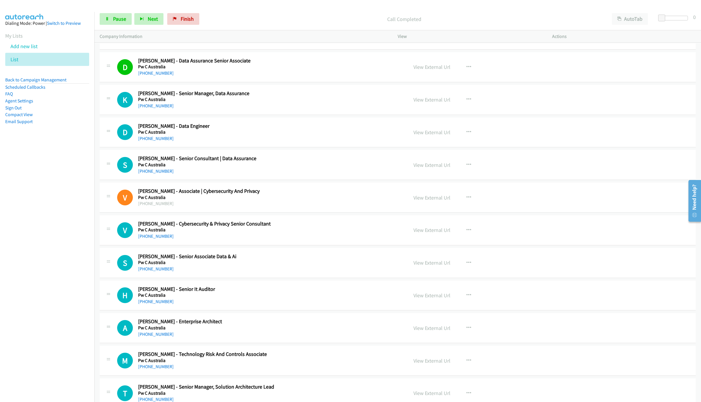
scroll to position [778, 0]
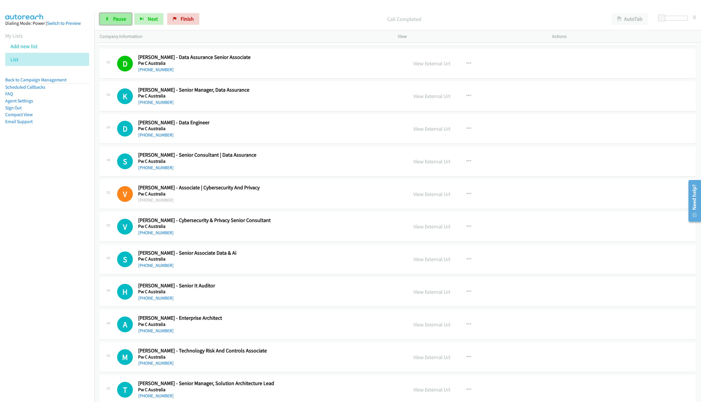
click at [105, 13] on link "Pause" at bounding box center [116, 19] width 32 height 12
drag, startPoint x: 208, startPoint y: 21, endPoint x: 390, endPoint y: 29, distance: 183.0
click at [208, 21] on link "Finish" at bounding box center [193, 19] width 32 height 12
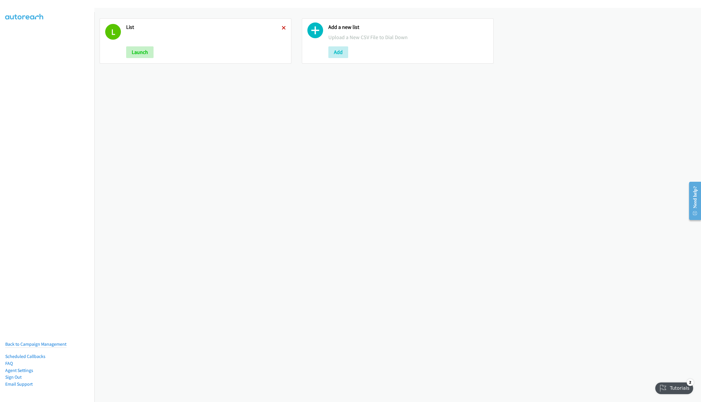
click at [282, 26] on icon at bounding box center [284, 28] width 4 height 4
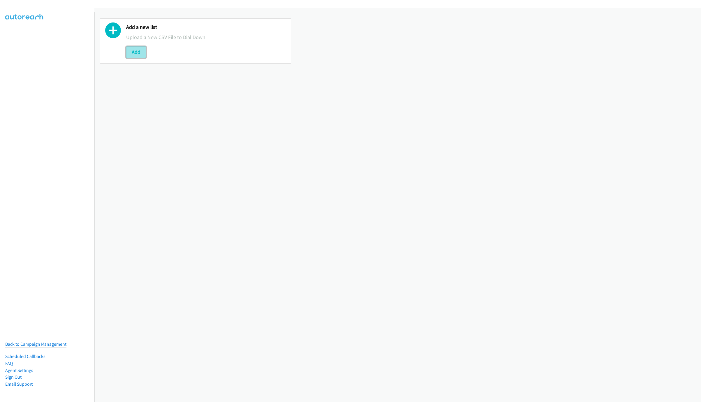
click at [128, 48] on button "Add" at bounding box center [136, 52] width 20 height 12
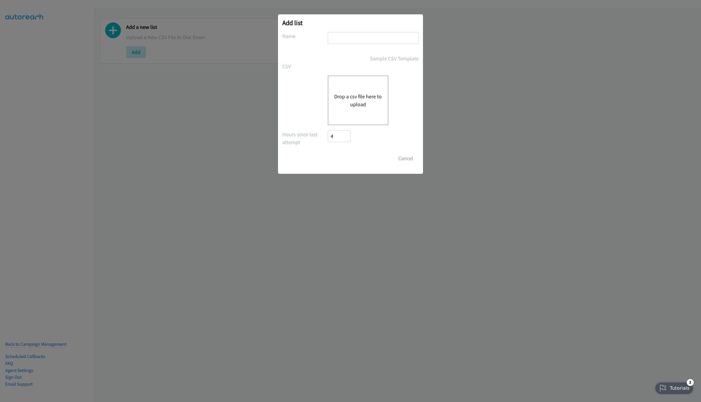
click at [372, 90] on div "Drop a csv file here to upload" at bounding box center [358, 101] width 61 height 50
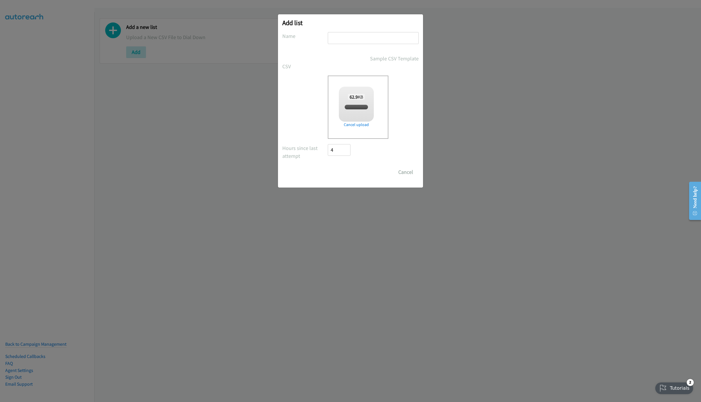
click at [367, 41] on input "text" at bounding box center [373, 38] width 91 height 12
checkbox input "true"
type input "LIST"
click at [331, 170] on input "Save List" at bounding box center [343, 172] width 31 height 12
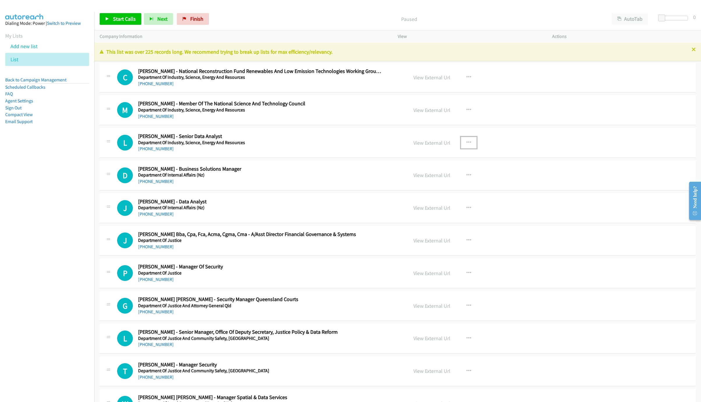
click at [467, 143] on icon "button" at bounding box center [469, 142] width 5 height 5
click at [427, 181] on link "Start Calls Here" at bounding box center [438, 181] width 78 height 12
click at [117, 22] on span "Start Calls" at bounding box center [124, 18] width 23 height 7
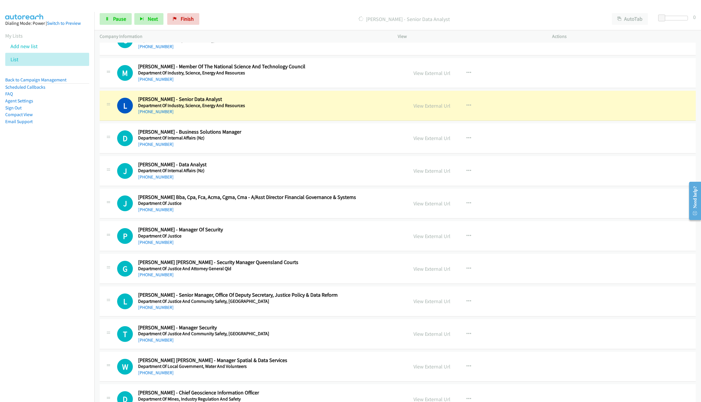
scroll to position [44, 0]
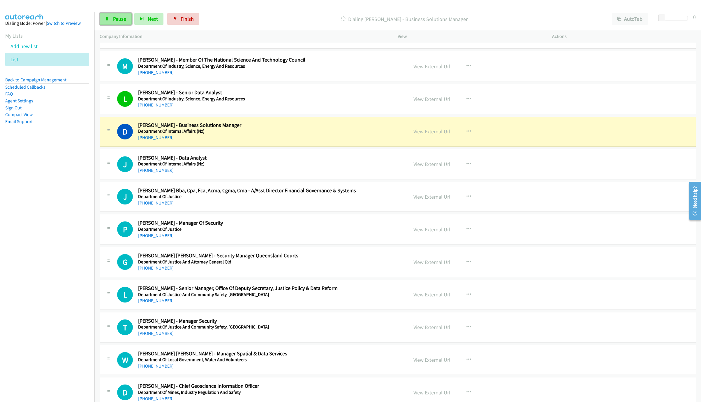
click at [114, 17] on span "Pause" at bounding box center [119, 18] width 13 height 7
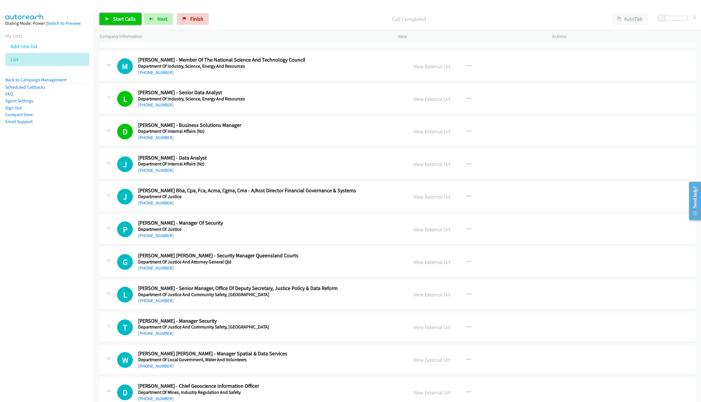
click at [118, 20] on span "Start Calls" at bounding box center [124, 18] width 23 height 7
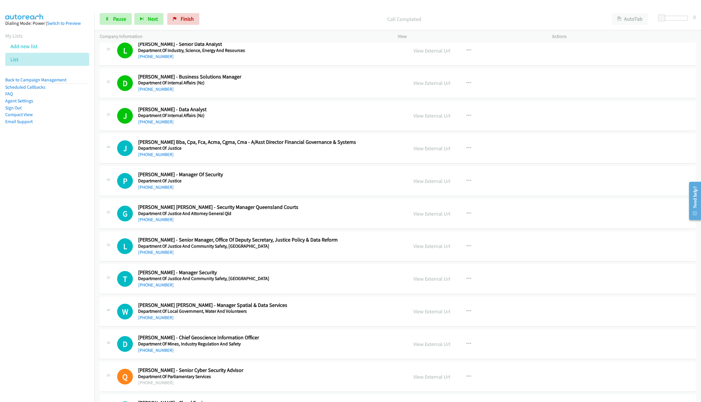
scroll to position [131, 0]
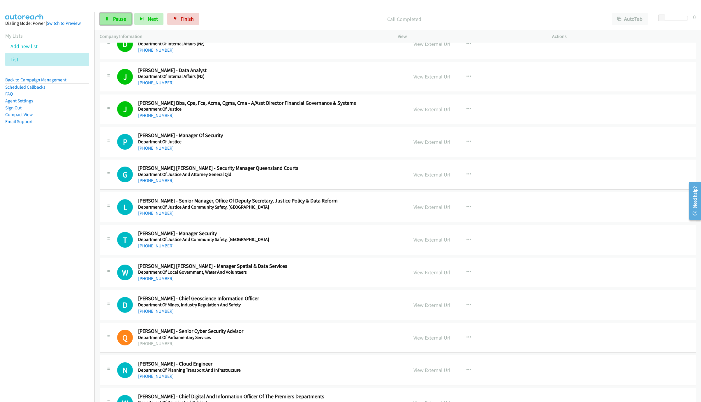
click at [119, 19] on span "Pause" at bounding box center [119, 18] width 13 height 7
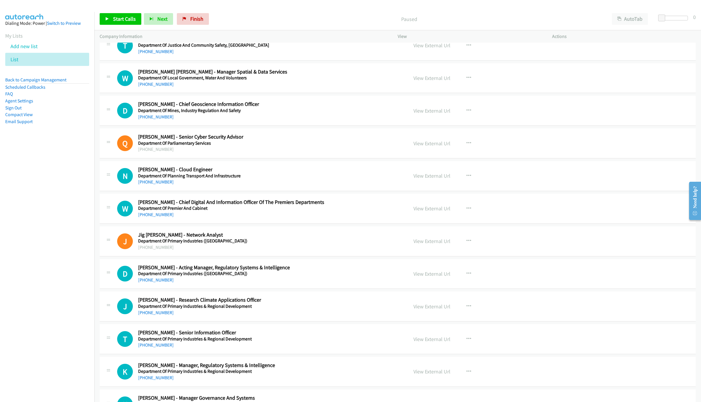
scroll to position [394, 0]
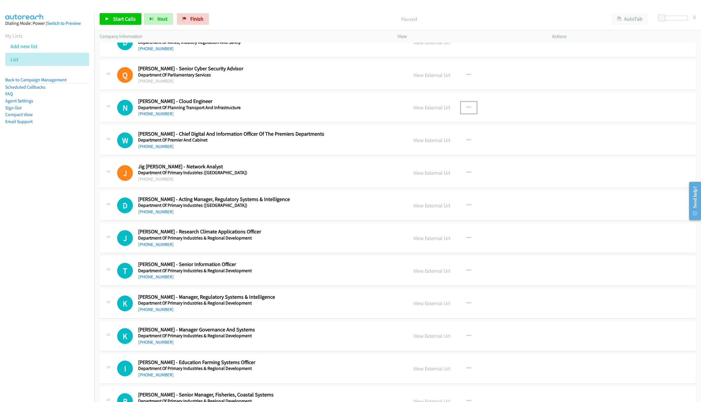
click at [467, 109] on icon "button" at bounding box center [469, 107] width 5 height 5
click at [416, 148] on link "Start Calls Here" at bounding box center [438, 146] width 78 height 12
click at [125, 20] on span "Start Calls" at bounding box center [124, 18] width 23 height 7
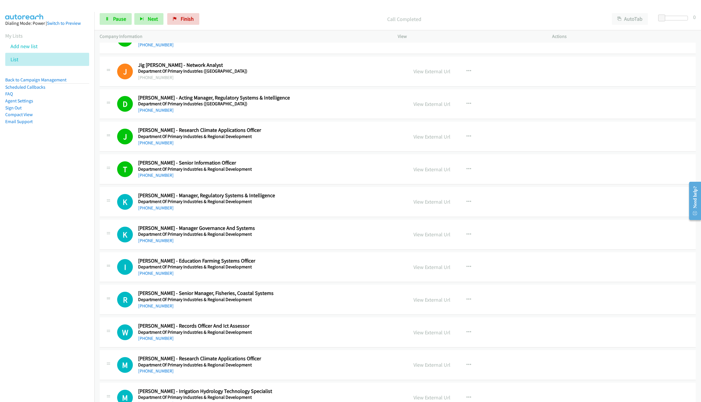
scroll to position [525, 0]
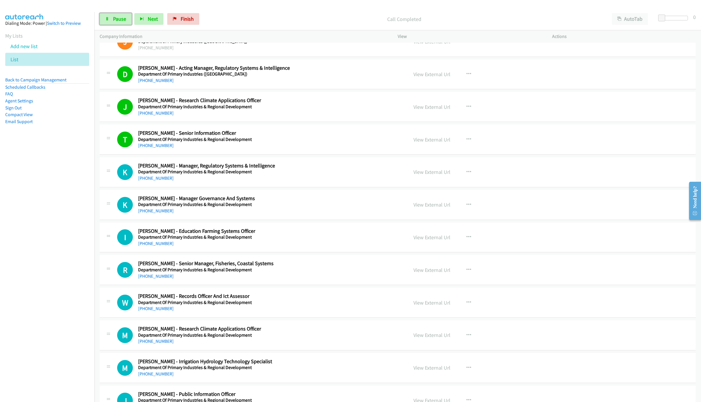
drag, startPoint x: 120, startPoint y: 15, endPoint x: 149, endPoint y: 112, distance: 101.0
click at [120, 15] on link "Pause" at bounding box center [116, 19] width 32 height 12
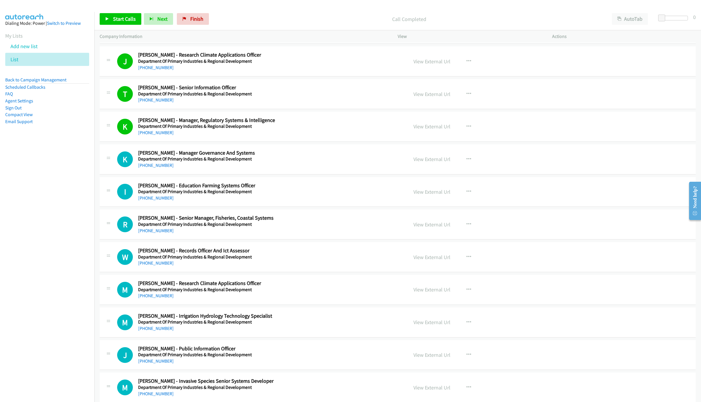
scroll to position [612, 0]
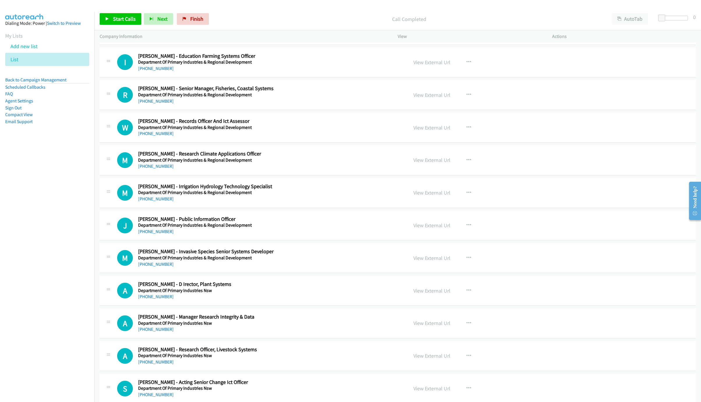
click at [336, 235] on div "+61 408 195 591" at bounding box center [260, 231] width 244 height 7
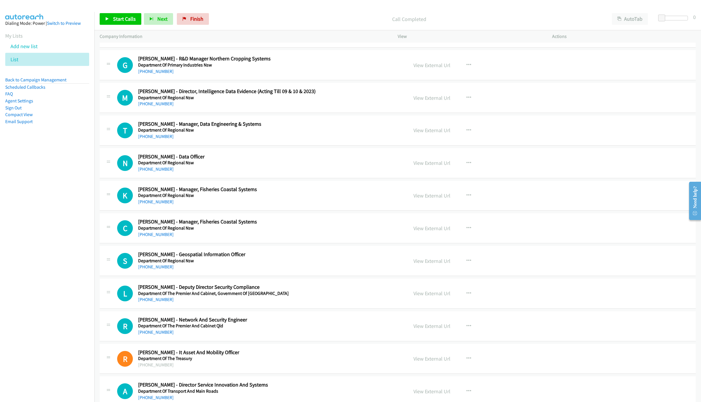
scroll to position [1093, 0]
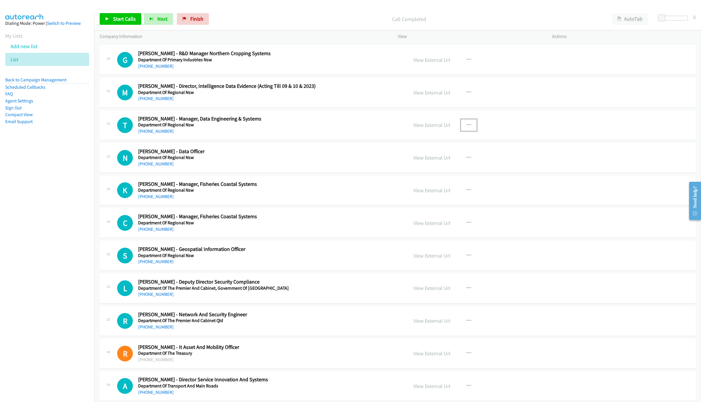
click at [467, 127] on icon "button" at bounding box center [469, 125] width 5 height 5
click at [419, 166] on link "Start Calls Here" at bounding box center [438, 163] width 78 height 12
click at [121, 24] on link "Start Calls" at bounding box center [121, 19] width 42 height 12
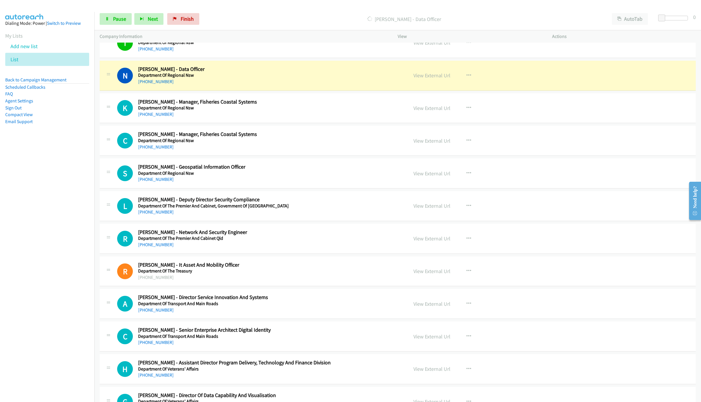
scroll to position [1181, 0]
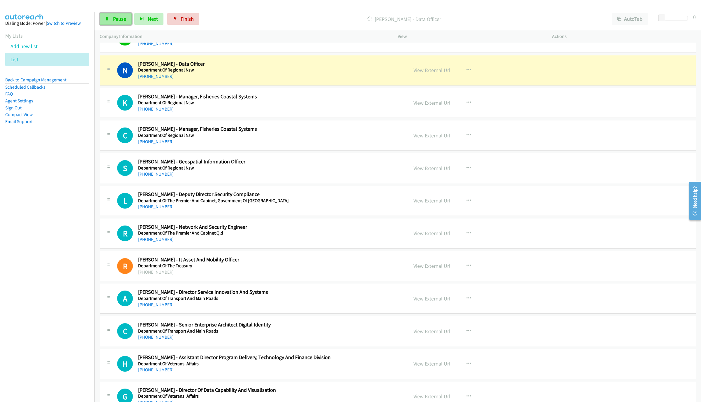
click at [117, 19] on span "Pause" at bounding box center [119, 18] width 13 height 7
click at [436, 73] on link "View External Url" at bounding box center [432, 70] width 37 height 7
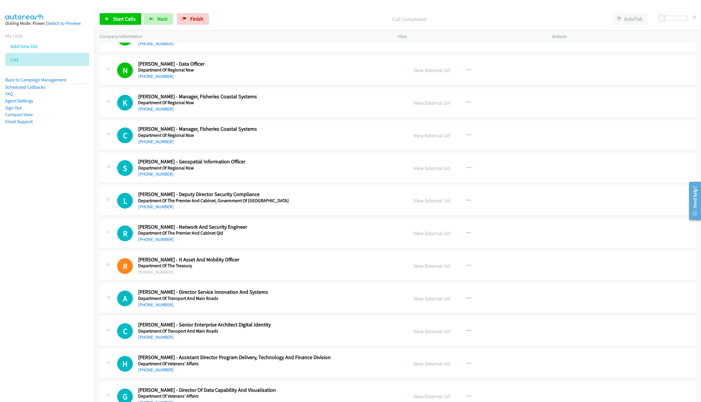
click at [322, 162] on div "S Callback Scheduled Stewart Watson - Geospatial Information Officer Department…" at bounding box center [398, 168] width 596 height 30
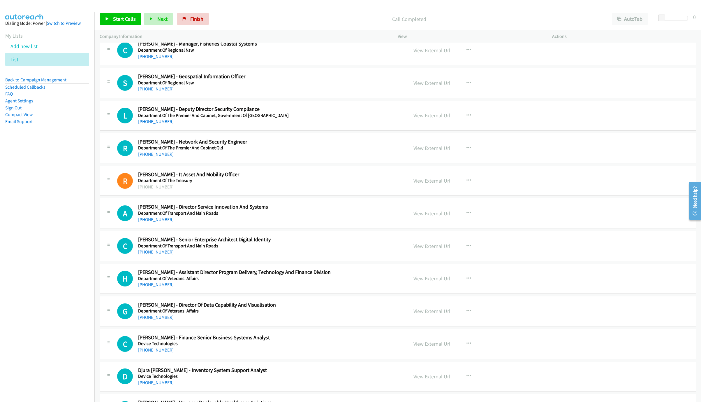
scroll to position [1268, 0]
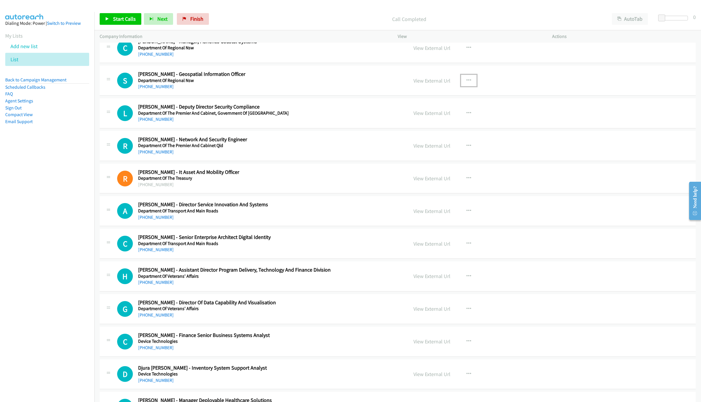
click at [467, 83] on button "button" at bounding box center [469, 81] width 16 height 12
click at [424, 121] on link "Start Calls Here" at bounding box center [438, 119] width 78 height 12
click at [114, 16] on span "Start Calls" at bounding box center [124, 18] width 23 height 7
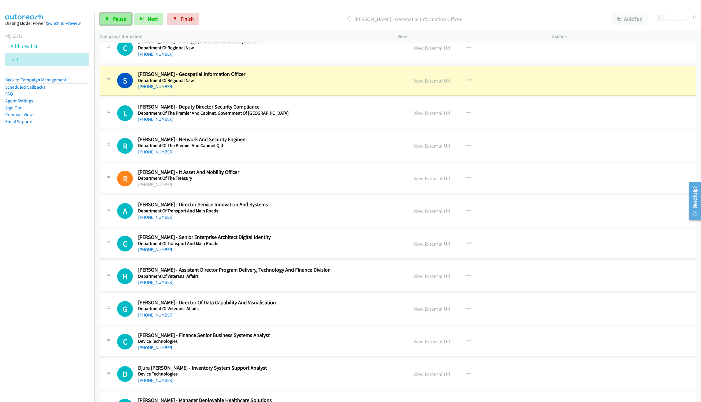
click at [120, 24] on link "Pause" at bounding box center [116, 19] width 32 height 12
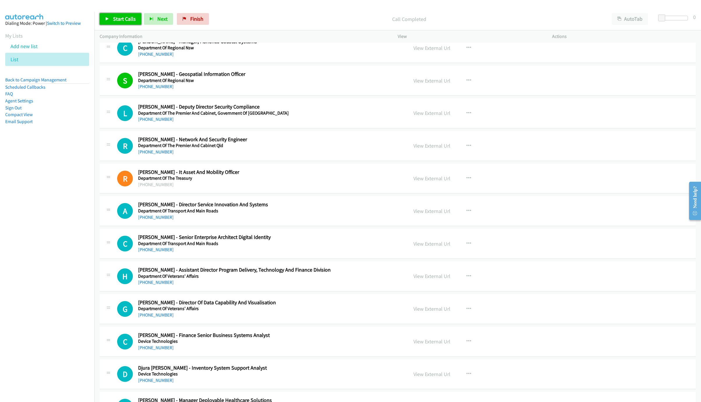
click at [104, 16] on link "Start Calls" at bounding box center [121, 19] width 42 height 12
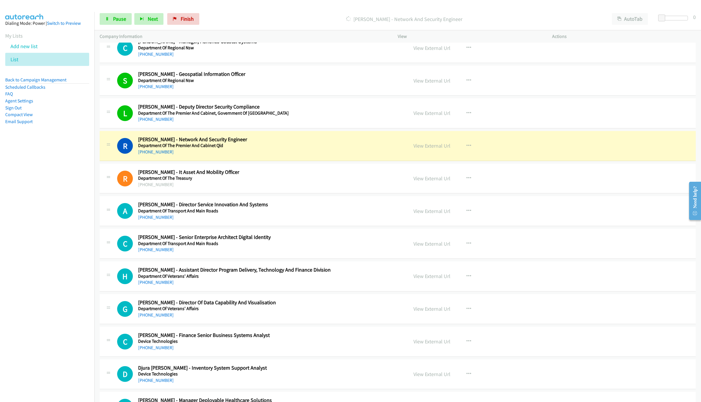
click at [391, 155] on div "R Callback Scheduled Rakesh Agrawal - Network And Security Engineer Department …" at bounding box center [260, 145] width 286 height 19
click at [420, 149] on link "View External Url" at bounding box center [432, 145] width 37 height 7
click at [117, 10] on div "Start Calls Pause Next Finish Dialing Rakesh Agrawal - Network And Security Eng…" at bounding box center [397, 19] width 607 height 22
click at [126, 20] on span "Pause" at bounding box center [119, 18] width 13 height 7
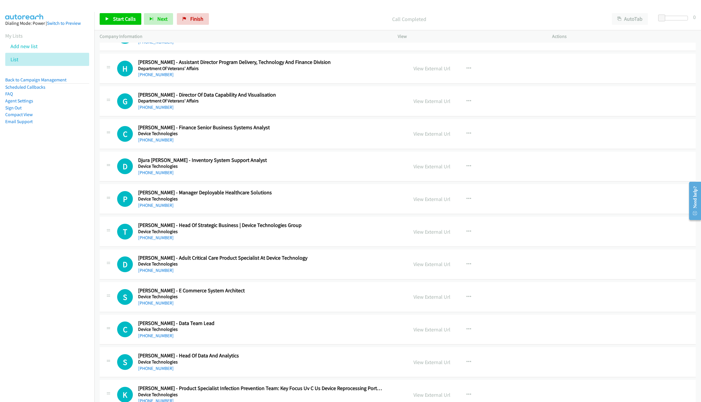
scroll to position [1487, 0]
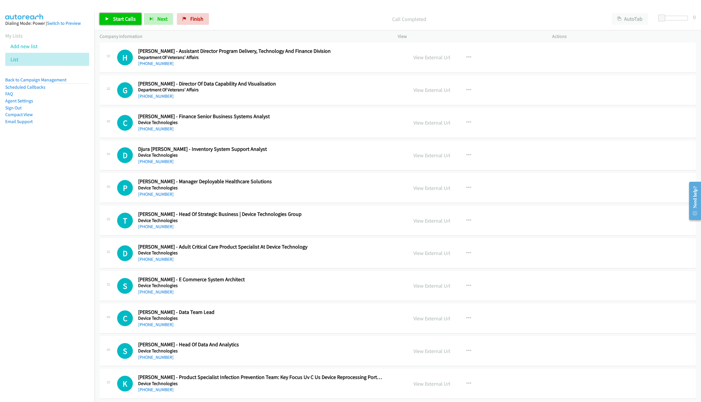
click at [124, 23] on link "Start Calls" at bounding box center [121, 19] width 42 height 12
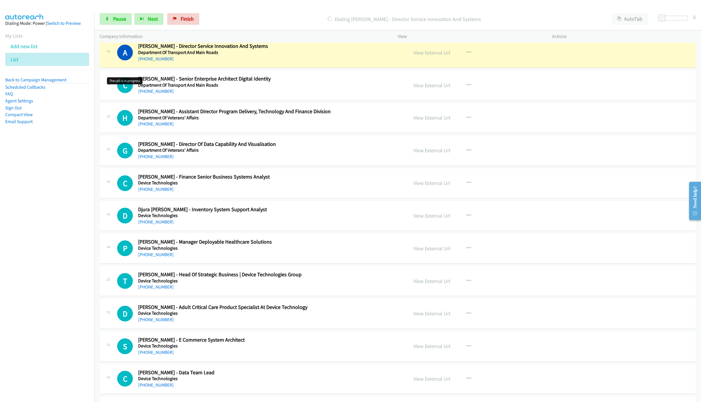
scroll to position [1356, 0]
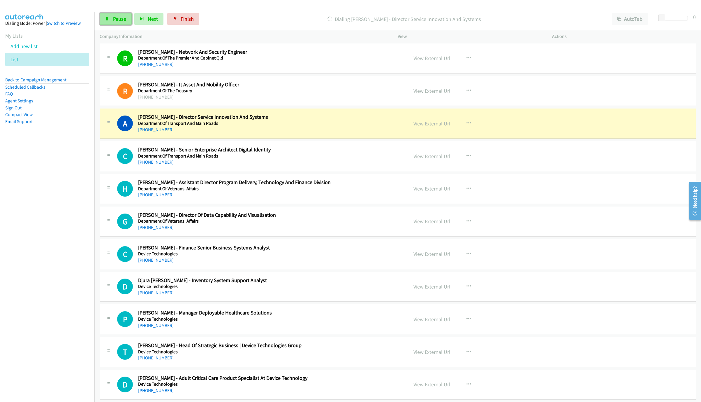
click at [117, 23] on link "Pause" at bounding box center [116, 19] width 32 height 12
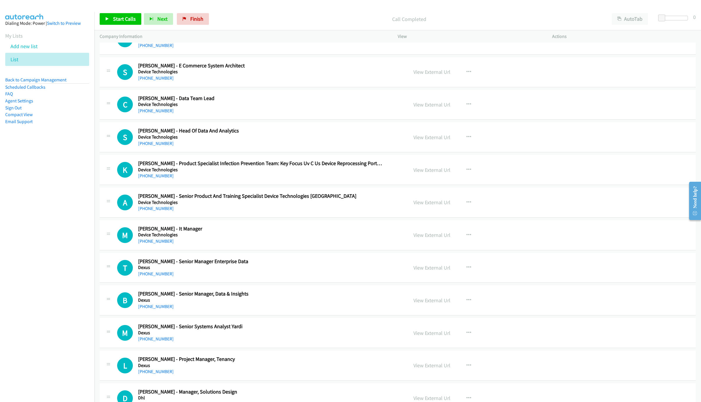
scroll to position [1705, 0]
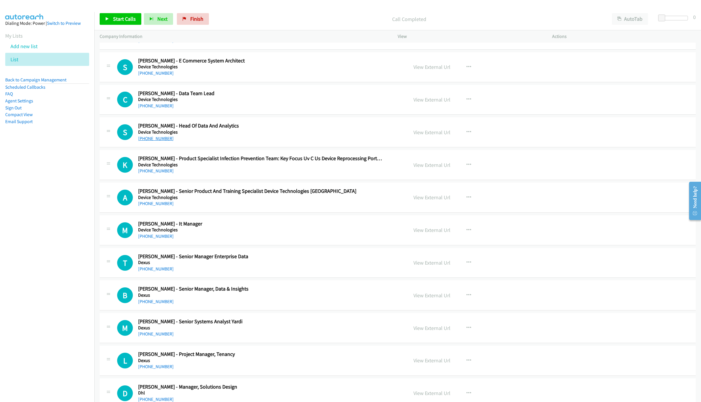
click at [150, 141] on link "+61 2 9972 8385" at bounding box center [156, 139] width 36 height 6
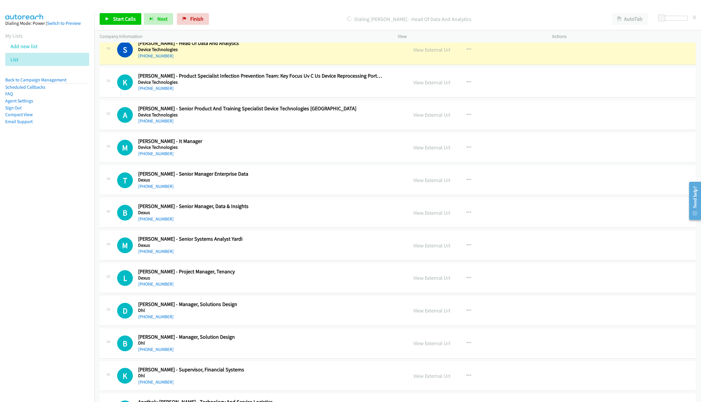
scroll to position [1793, 0]
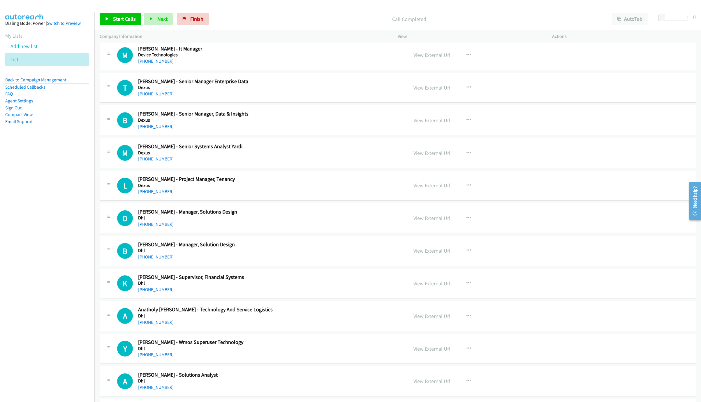
click at [277, 286] on h5 "Dhl" at bounding box center [260, 283] width 244 height 6
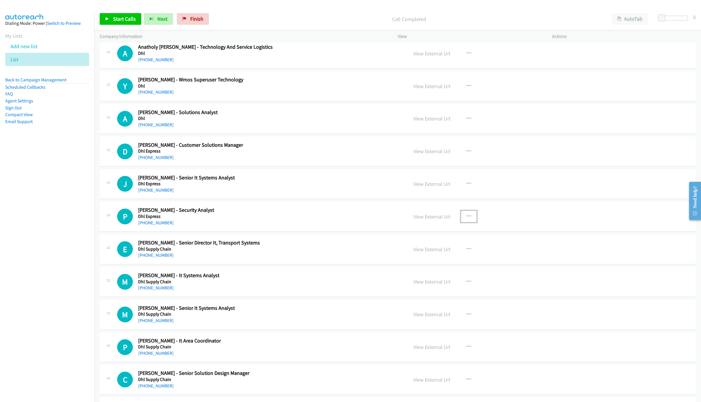
click at [467, 219] on icon "button" at bounding box center [469, 216] width 5 height 5
click at [433, 260] on link "Start Calls Here" at bounding box center [438, 255] width 78 height 12
click at [123, 19] on span "Start Calls" at bounding box center [124, 18] width 23 height 7
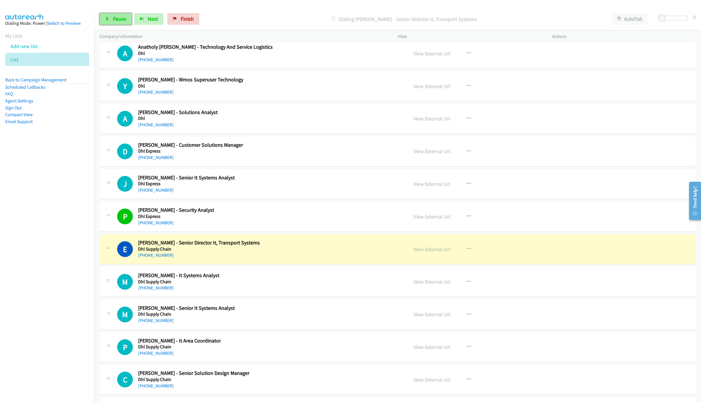
click at [109, 19] on icon at bounding box center [107, 19] width 4 height 4
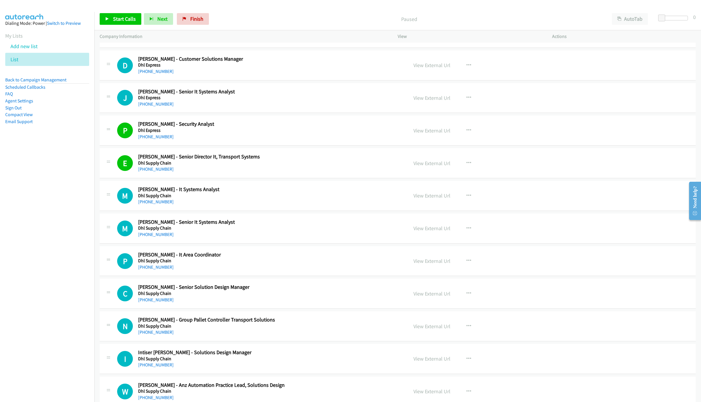
scroll to position [2230, 0]
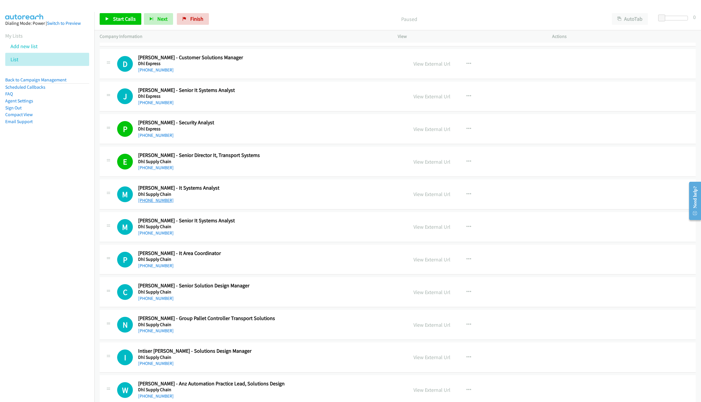
click at [150, 203] on link "+61 2 4612 1212" at bounding box center [156, 200] width 36 height 6
click at [258, 204] on div "+61 2 4612 1212" at bounding box center [260, 200] width 244 height 7
click at [106, 9] on div "Start Calls Pause Next Finish Call Completed AutoTab AutoTab 0" at bounding box center [397, 19] width 607 height 22
click at [108, 19] on icon at bounding box center [107, 19] width 4 height 4
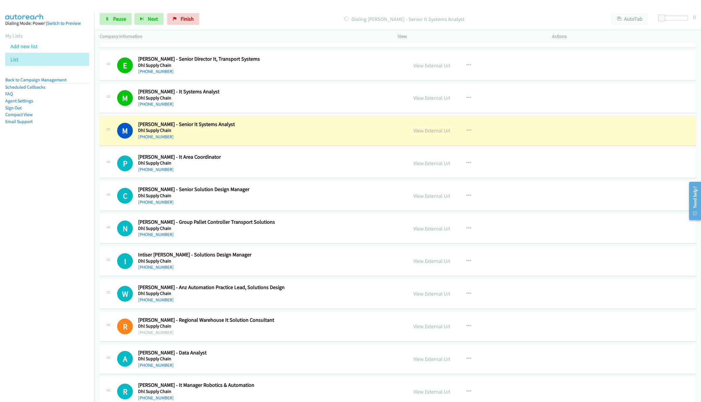
scroll to position [2361, 0]
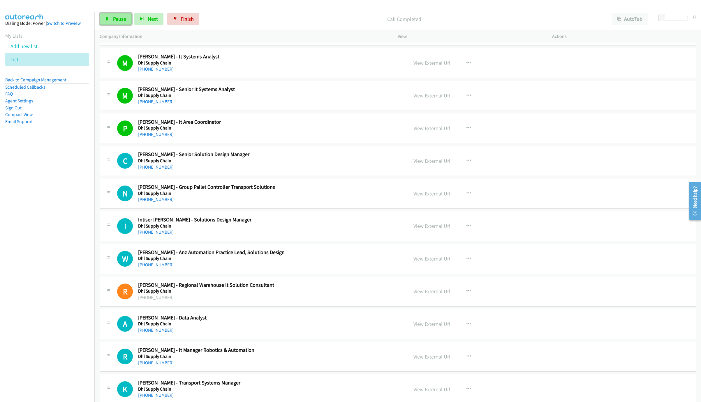
click at [121, 16] on span "Pause" at bounding box center [119, 18] width 13 height 7
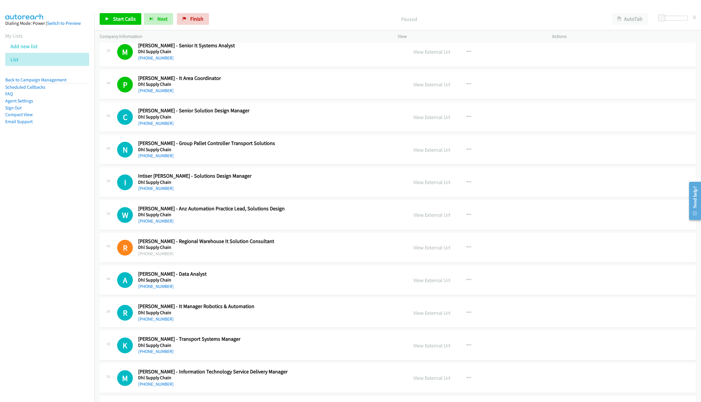
click at [285, 192] on div "+61 430 079 036" at bounding box center [260, 188] width 244 height 7
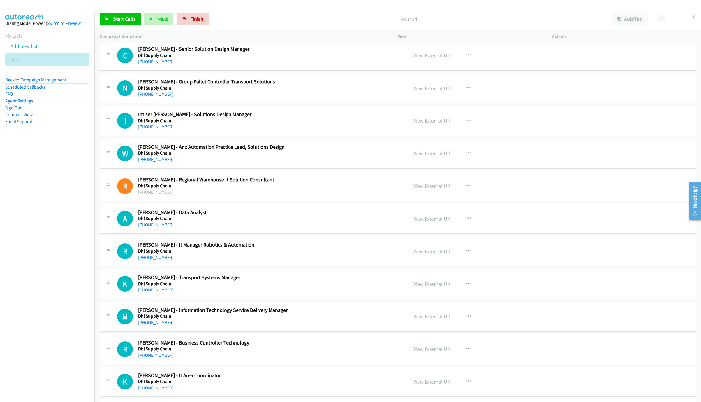
scroll to position [2493, 0]
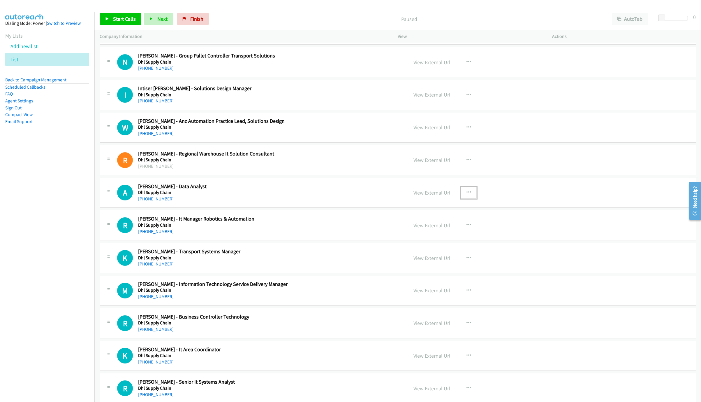
click at [467, 195] on icon "button" at bounding box center [469, 192] width 5 height 5
click at [427, 236] on link "Start Calls Here" at bounding box center [438, 231] width 78 height 12
click at [124, 22] on span "Start Calls" at bounding box center [124, 18] width 23 height 7
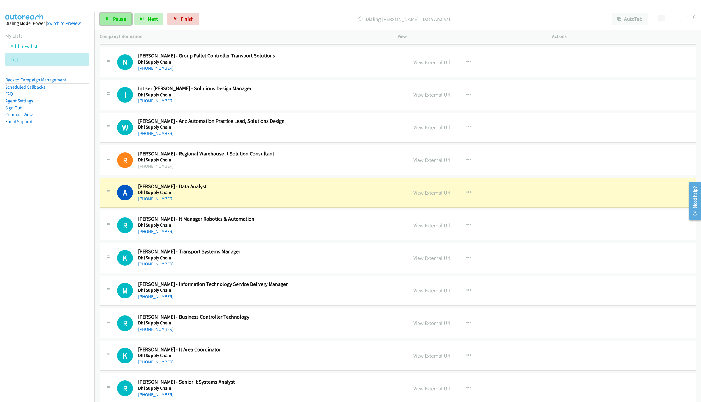
click at [106, 20] on icon at bounding box center [107, 19] width 4 height 4
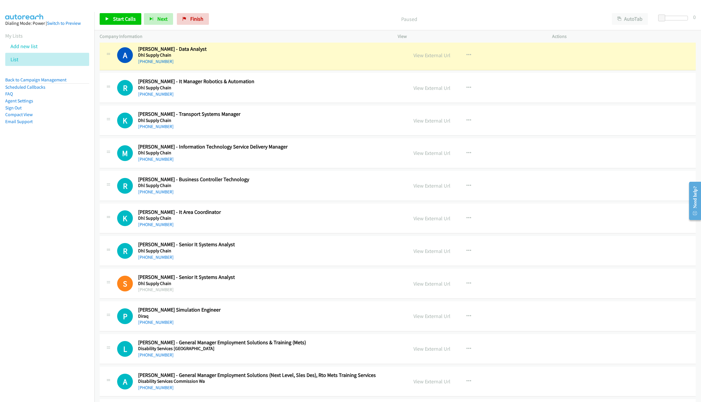
scroll to position [2624, 0]
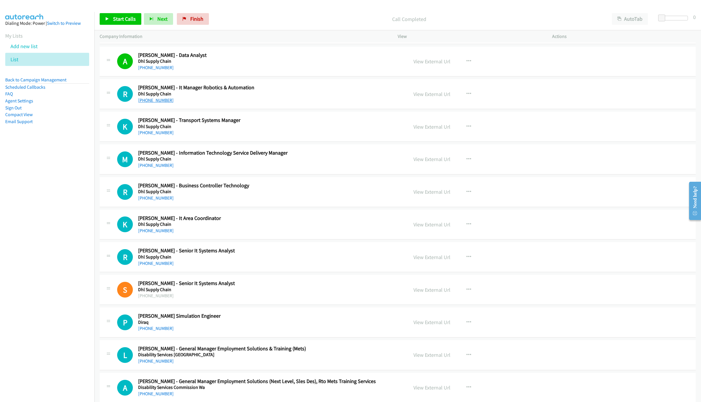
click at [139, 103] on link "+61 418 236 638" at bounding box center [156, 100] width 36 height 6
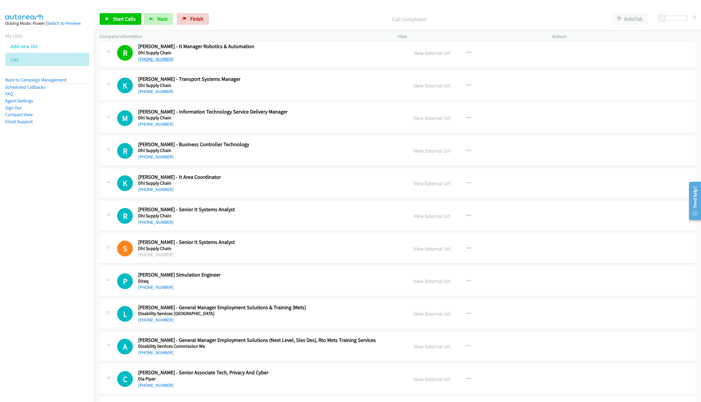
scroll to position [2668, 0]
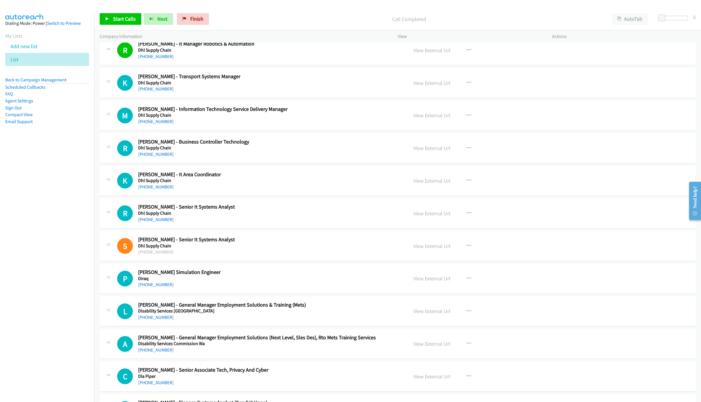
drag, startPoint x: 154, startPoint y: 132, endPoint x: 648, endPoint y: 321, distance: 529.4
click at [154, 124] on link "+61 411 557 284" at bounding box center [156, 122] width 36 height 6
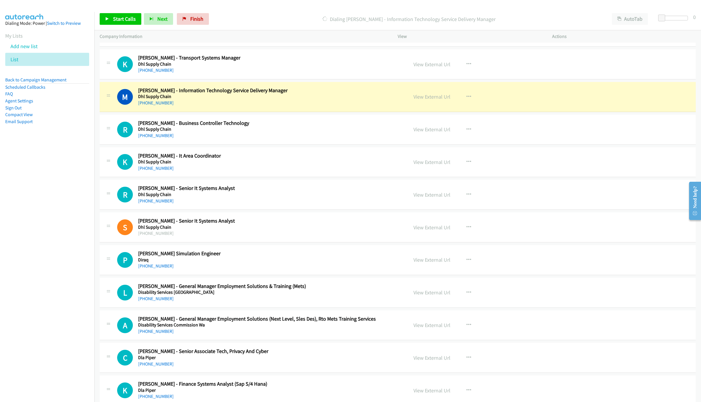
scroll to position [2711, 0]
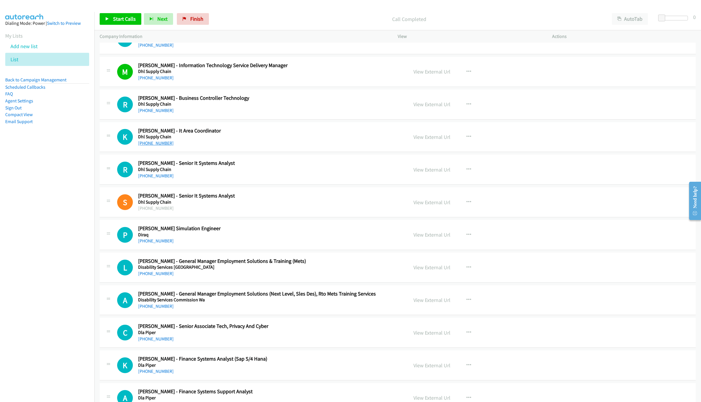
click at [156, 146] on link "+61 433 078 933" at bounding box center [156, 143] width 36 height 6
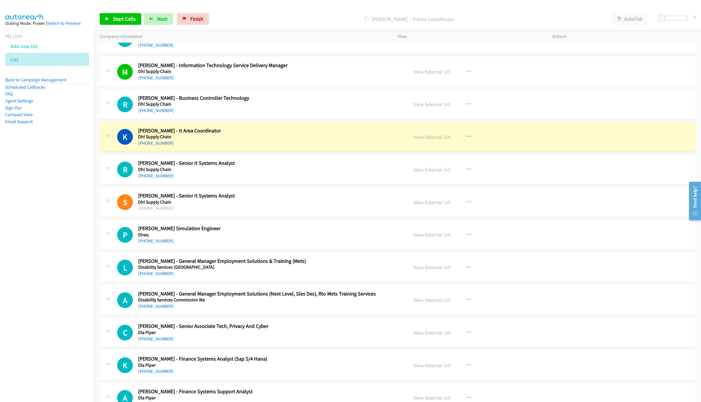
click at [366, 140] on h5 "Dhl Supply Chain" at bounding box center [260, 137] width 244 height 6
click at [427, 140] on link "View External Url" at bounding box center [432, 137] width 37 height 7
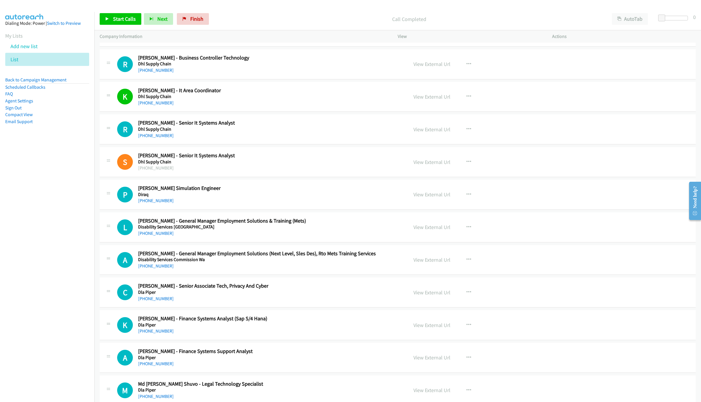
scroll to position [2755, 0]
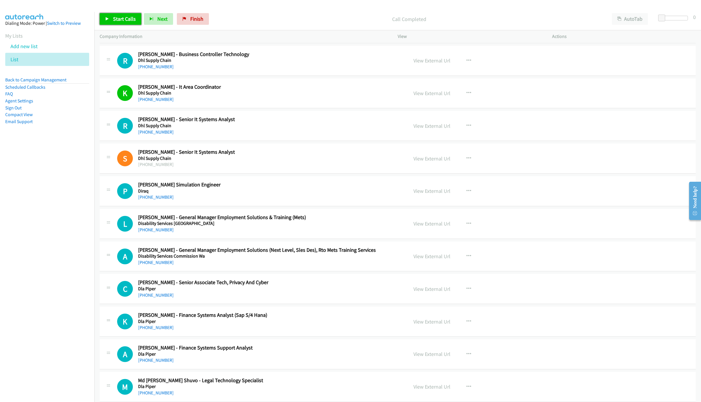
click at [120, 13] on link "Start Calls" at bounding box center [121, 19] width 42 height 12
click at [41, 261] on nav "Dialing Mode: Power | Switch to Preview My Lists Add new list List Back to Camp…" at bounding box center [47, 213] width 95 height 402
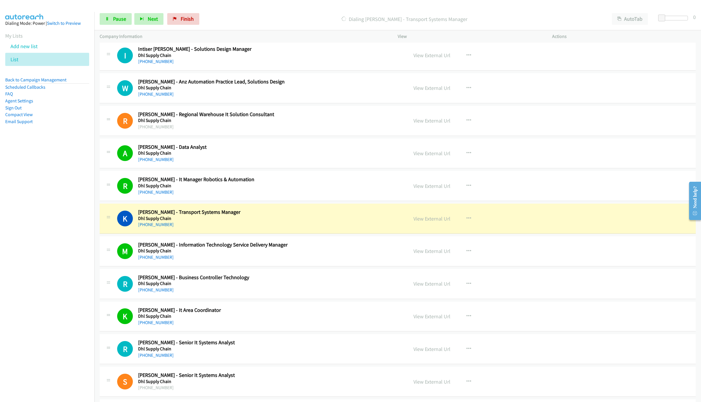
scroll to position [2536, 0]
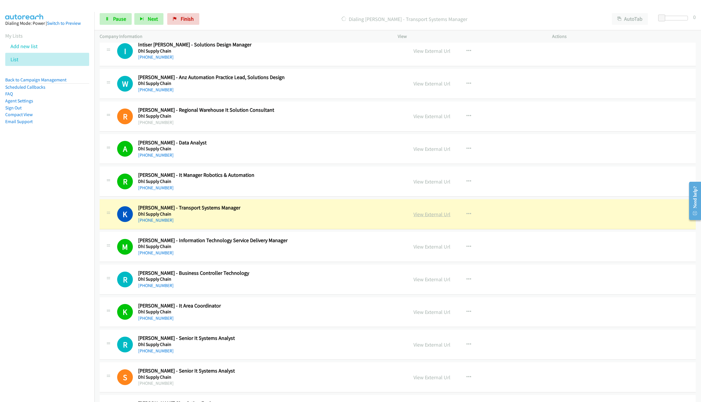
click at [431, 217] on link "View External Url" at bounding box center [432, 214] width 37 height 7
click at [108, 18] on icon at bounding box center [107, 19] width 4 height 4
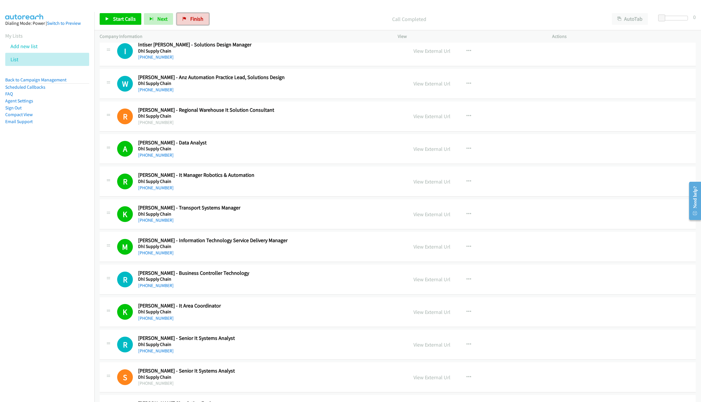
drag, startPoint x: 200, startPoint y: 15, endPoint x: 387, endPoint y: 32, distance: 187.4
click at [200, 15] on link "Finish" at bounding box center [193, 19] width 32 height 12
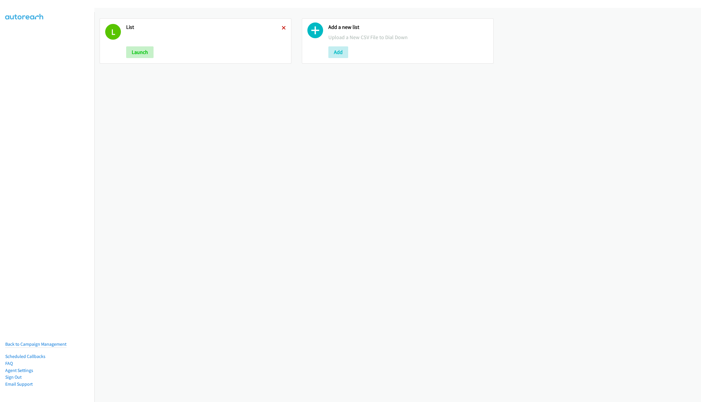
click at [282, 28] on icon at bounding box center [284, 28] width 4 height 4
click at [135, 52] on button "Add" at bounding box center [136, 52] width 20 height 12
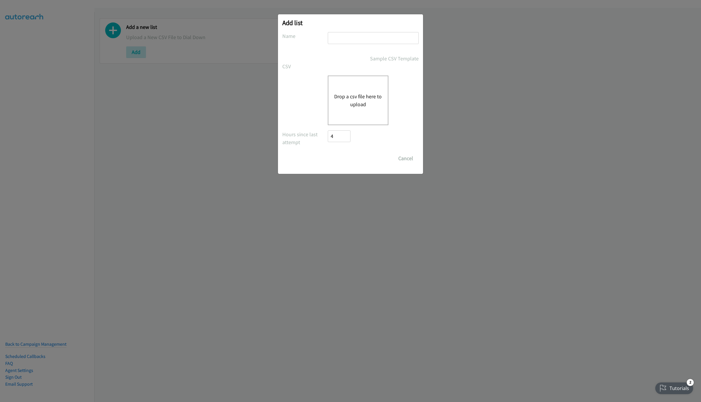
drag, startPoint x: 344, startPoint y: 37, endPoint x: 342, endPoint y: 44, distance: 7.2
click at [344, 37] on input "text" at bounding box center [373, 38] width 91 height 12
type input "LIST"
click at [358, 93] on button "Drop a csv file here to upload" at bounding box center [358, 100] width 48 height 16
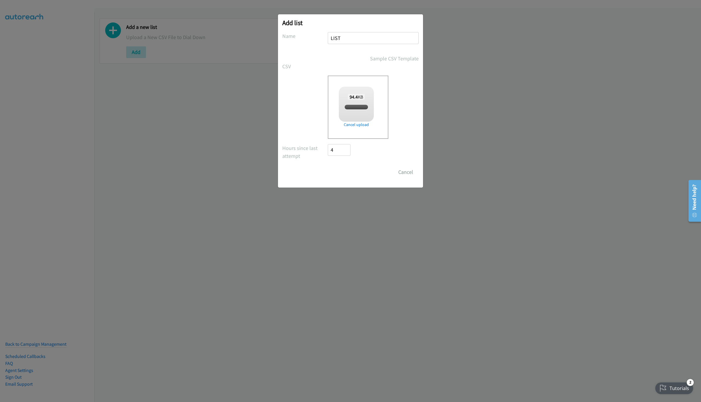
checkbox input "true"
click at [354, 169] on input "Save List" at bounding box center [343, 172] width 31 height 12
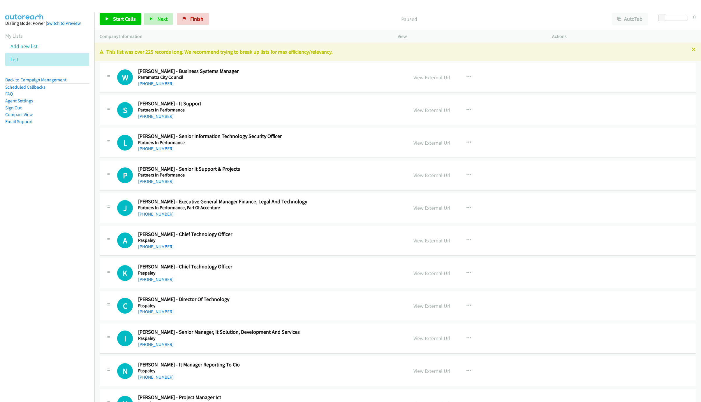
click at [686, 46] on div "This list was over 225 records long. We recommend trying to break up lists for …" at bounding box center [397, 52] width 607 height 19
click at [692, 50] on icon at bounding box center [694, 50] width 4 height 4
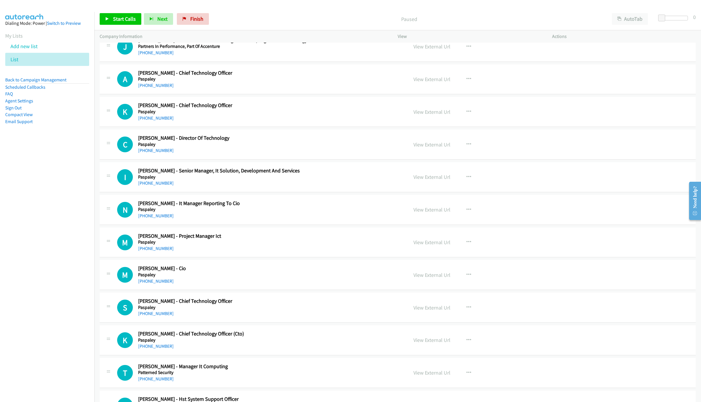
scroll to position [219, 0]
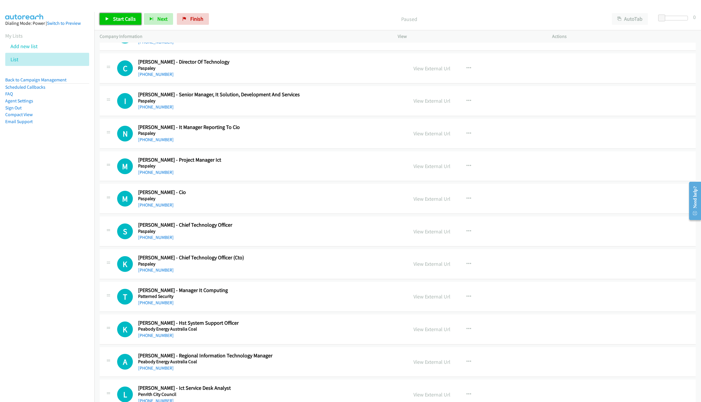
click at [119, 20] on span "Start Calls" at bounding box center [124, 18] width 23 height 7
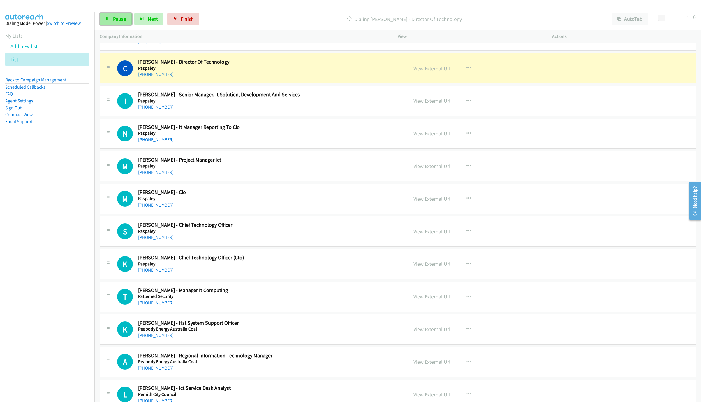
click at [113, 18] on span "Pause" at bounding box center [119, 18] width 13 height 7
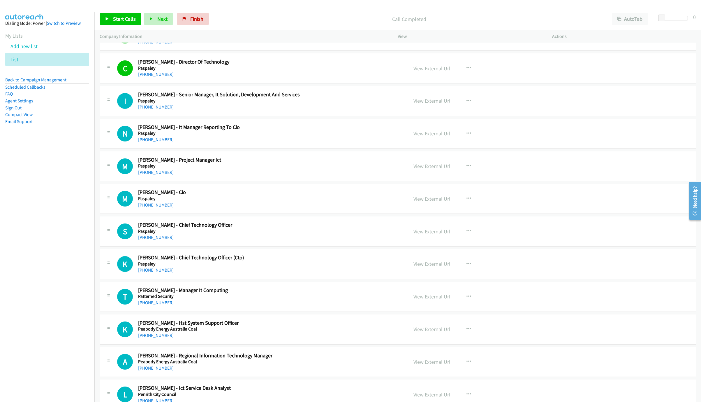
drag, startPoint x: 109, startPoint y: 10, endPoint x: 111, endPoint y: 17, distance: 7.5
click at [109, 10] on div "Start Calls Pause Next Finish Call Completed AutoTab AutoTab 0" at bounding box center [397, 19] width 607 height 22
click at [112, 19] on link "Start Calls" at bounding box center [121, 19] width 42 height 12
click at [123, 14] on link "Pause" at bounding box center [116, 19] width 32 height 12
click at [117, 17] on span "Start Calls" at bounding box center [124, 18] width 23 height 7
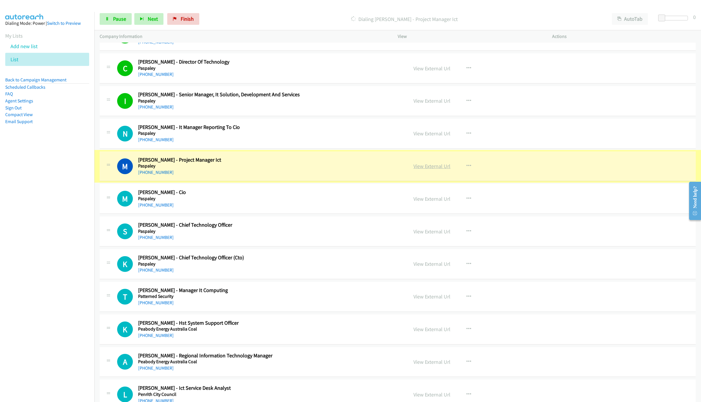
click at [441, 166] on link "View External Url" at bounding box center [432, 166] width 37 height 7
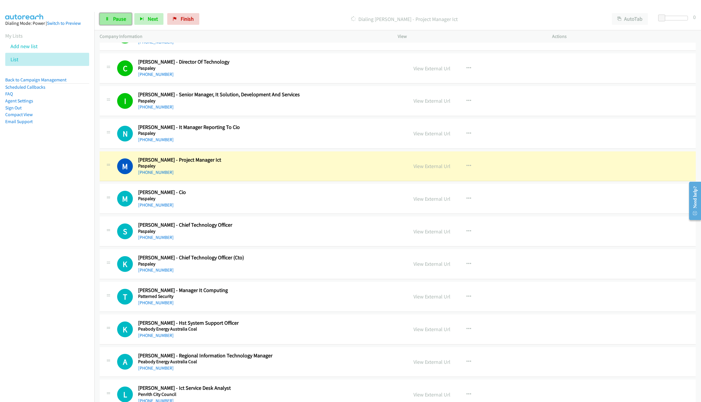
click at [106, 25] on link "Pause" at bounding box center [116, 19] width 32 height 12
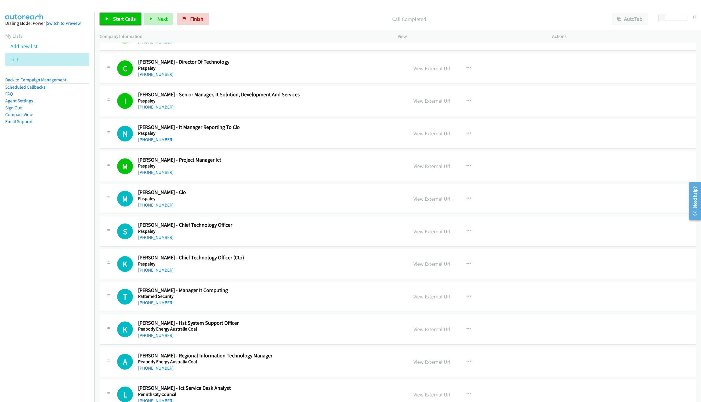
click at [126, 20] on span "Start Calls" at bounding box center [124, 18] width 23 height 7
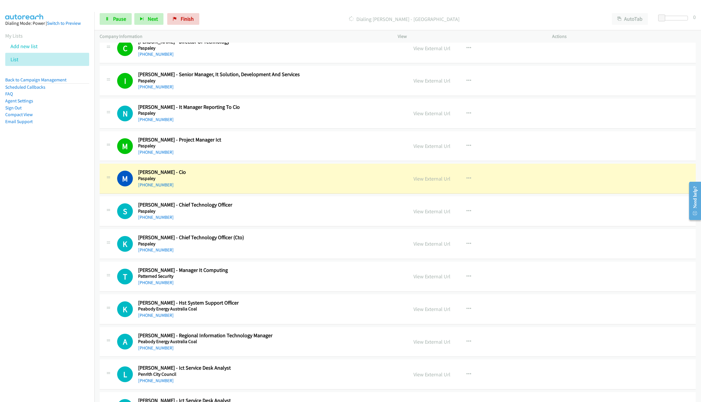
scroll to position [350, 0]
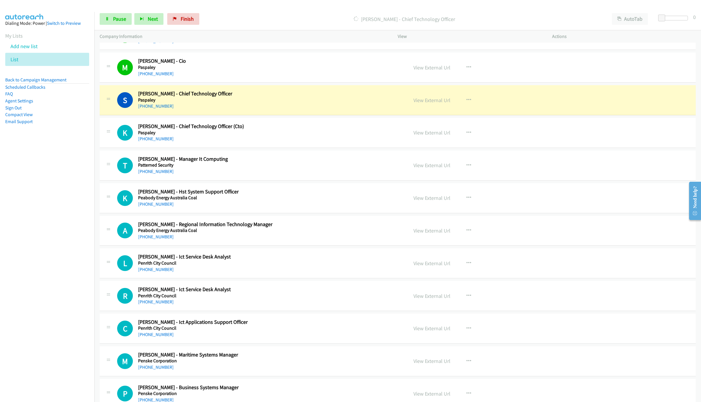
click at [355, 95] on h2 "[PERSON_NAME] - Chief Technology Officer" at bounding box center [252, 93] width 229 height 7
click at [417, 101] on link "View External Url" at bounding box center [432, 100] width 37 height 7
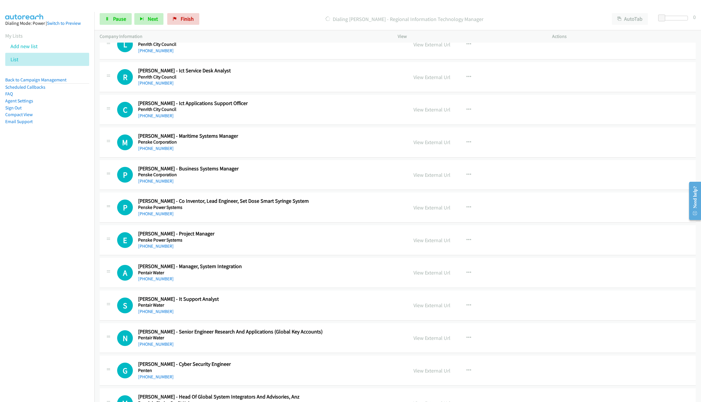
scroll to position [525, 0]
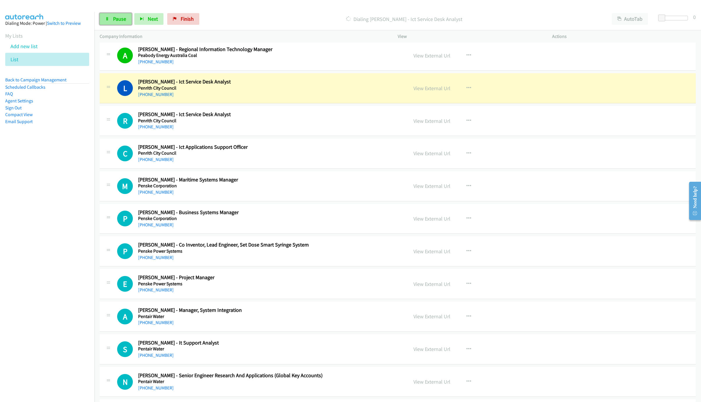
click at [117, 18] on span "Pause" at bounding box center [119, 18] width 13 height 7
click at [437, 90] on link "View External Url" at bounding box center [432, 88] width 37 height 7
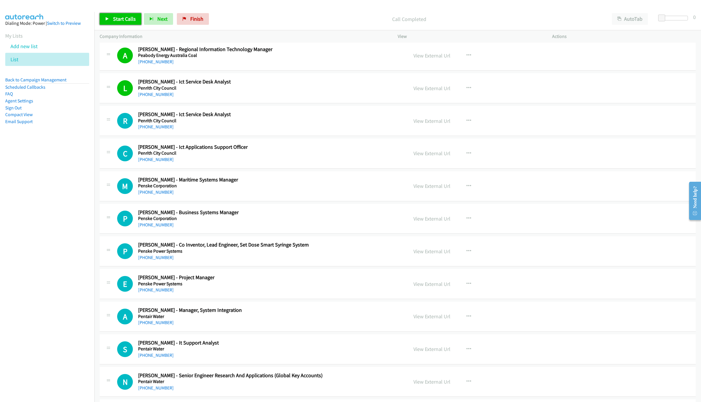
click at [113, 21] on span "Start Calls" at bounding box center [124, 18] width 23 height 7
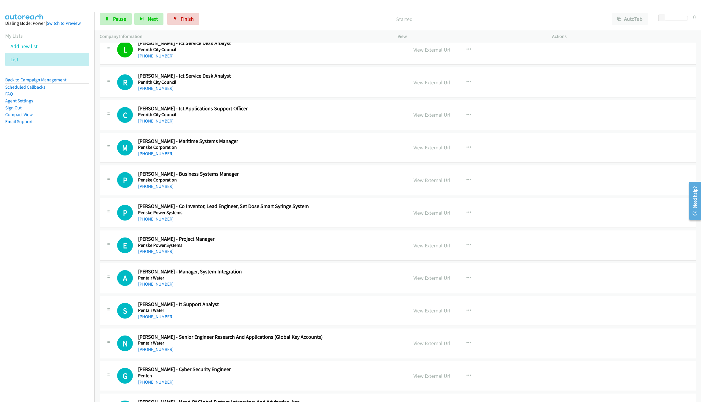
scroll to position [568, 0]
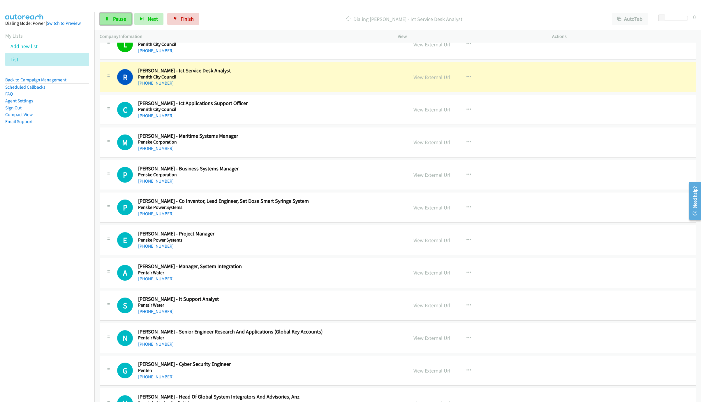
click at [107, 18] on icon at bounding box center [107, 19] width 4 height 4
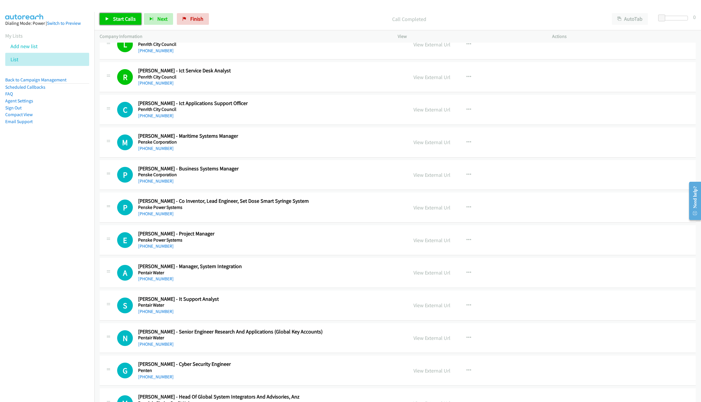
click at [121, 13] on link "Start Calls" at bounding box center [121, 19] width 42 height 12
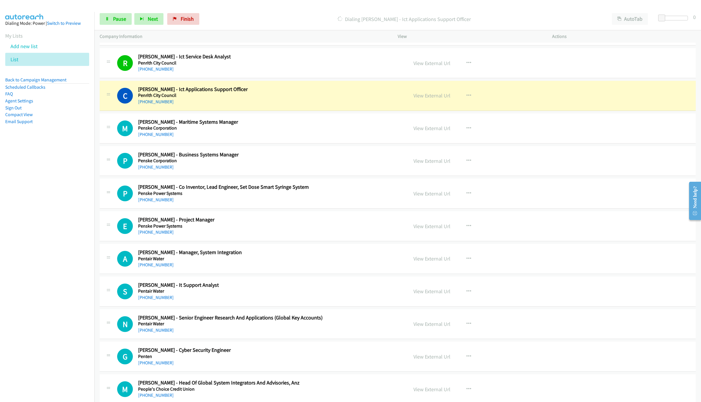
scroll to position [612, 0]
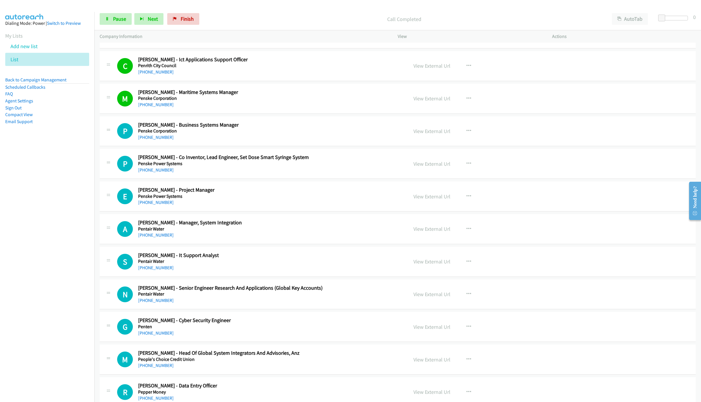
click at [69, 236] on nav "Dialing Mode: Power | Switch to Preview My Lists Add new list List Back to Camp…" at bounding box center [47, 213] width 95 height 402
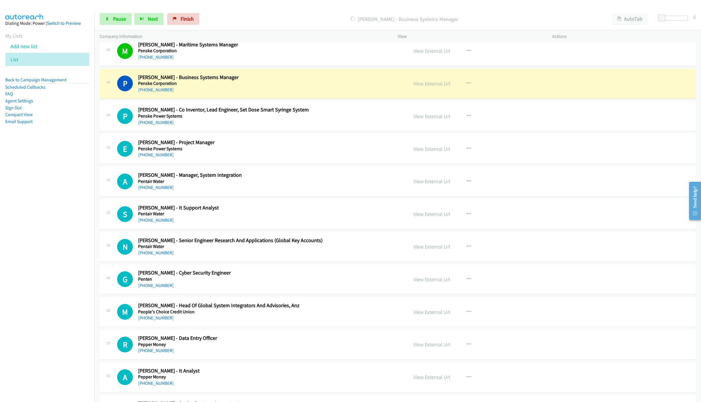
scroll to position [656, 0]
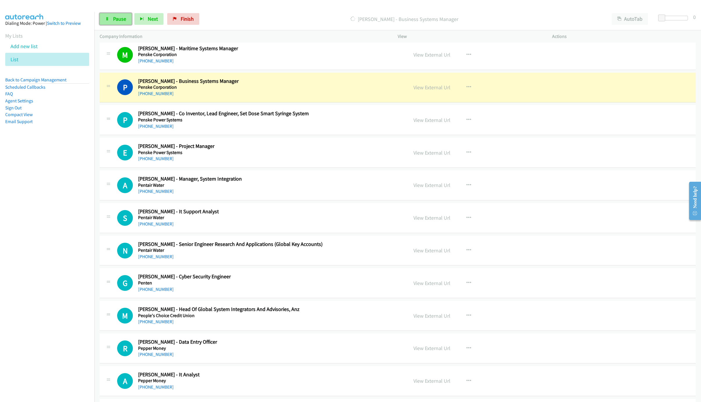
click at [113, 22] on span "Pause" at bounding box center [119, 18] width 13 height 7
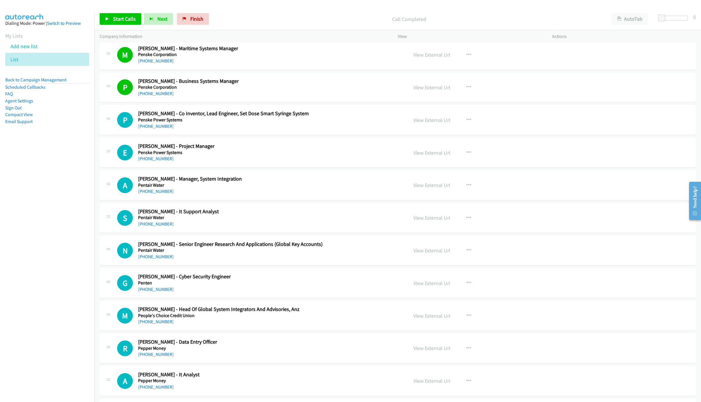
click at [96, 11] on div "Start Calls Pause Next Finish Call Completed AutoTab AutoTab 0" at bounding box center [397, 19] width 607 height 22
click at [123, 21] on span "Start Calls" at bounding box center [124, 18] width 23 height 7
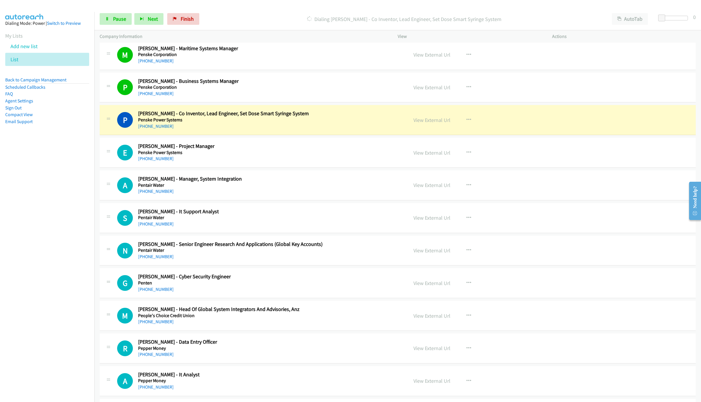
click at [311, 123] on h5 "Penske Power Systems" at bounding box center [252, 120] width 229 height 6
click at [432, 122] on link "View External Url" at bounding box center [432, 120] width 37 height 7
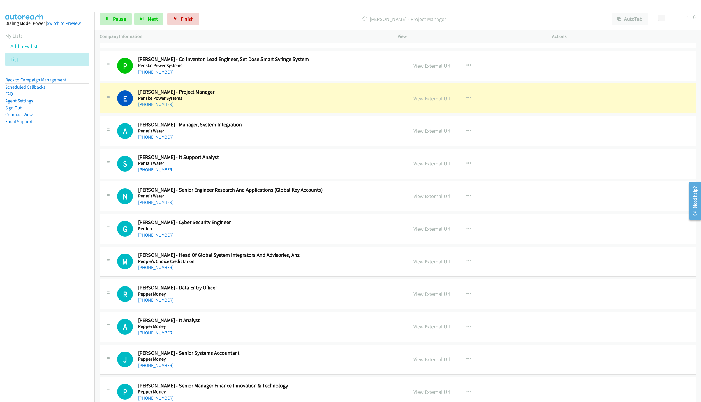
scroll to position [743, 0]
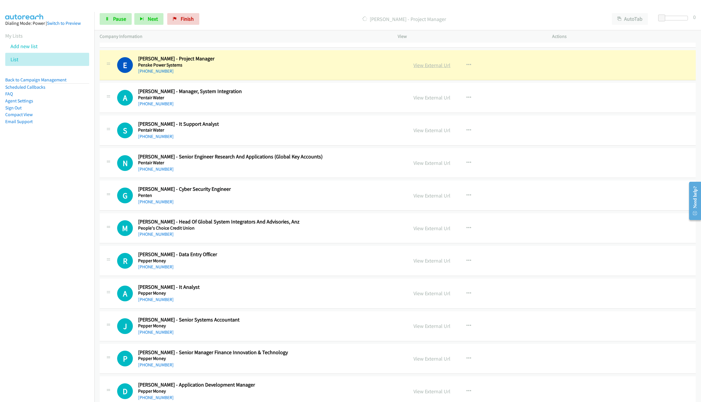
click at [434, 67] on link "View External Url" at bounding box center [432, 65] width 37 height 7
click at [108, 16] on link "Pause" at bounding box center [116, 19] width 32 height 12
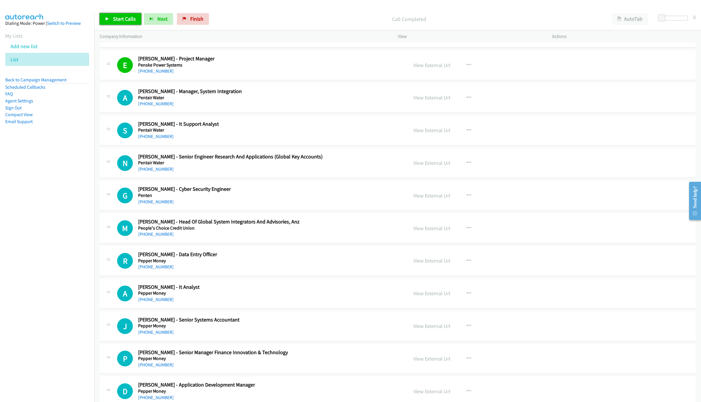
click at [123, 20] on span "Start Calls" at bounding box center [124, 18] width 23 height 7
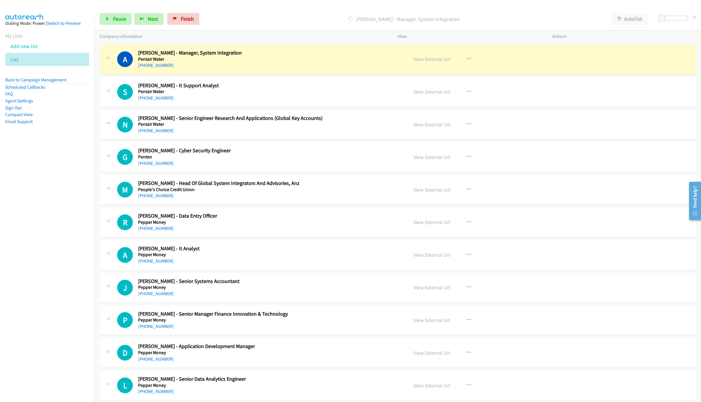
scroll to position [787, 0]
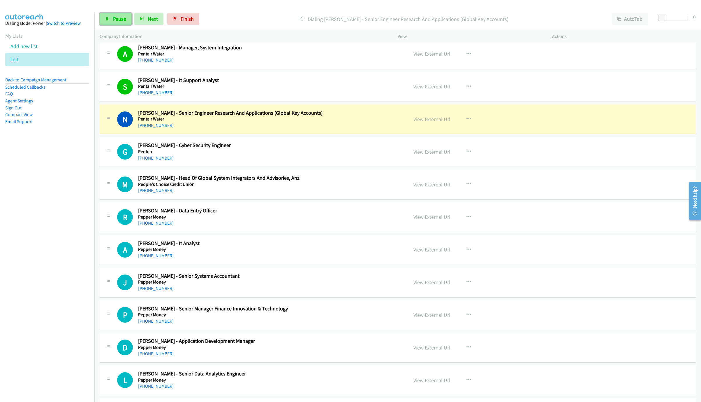
click at [114, 23] on link "Pause" at bounding box center [116, 19] width 32 height 12
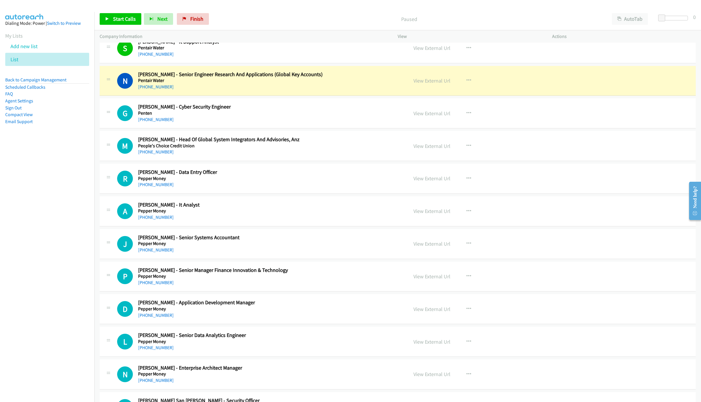
scroll to position [831, 0]
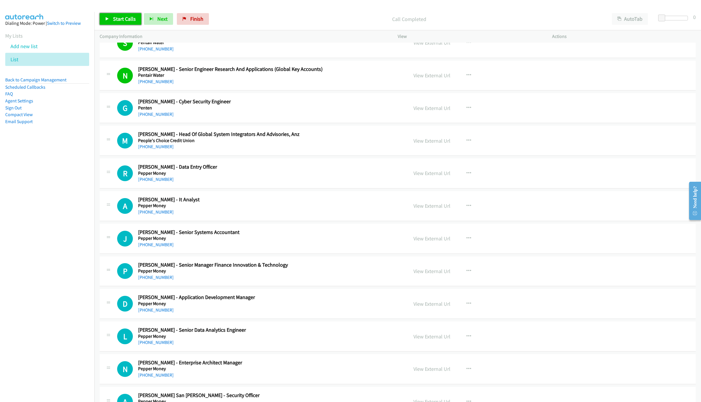
click at [123, 20] on span "Start Calls" at bounding box center [124, 18] width 23 height 7
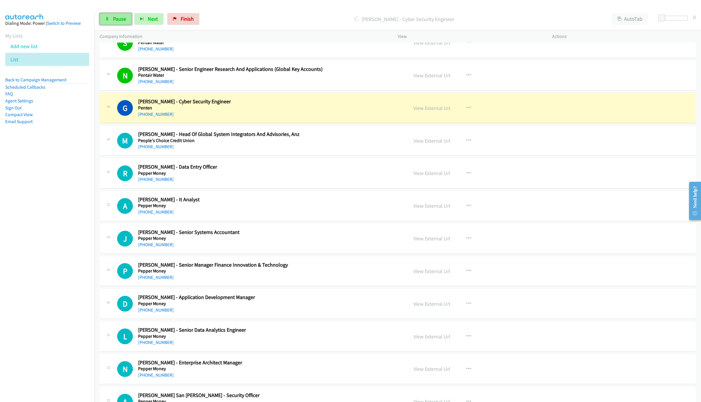
click at [122, 21] on span "Pause" at bounding box center [119, 18] width 13 height 7
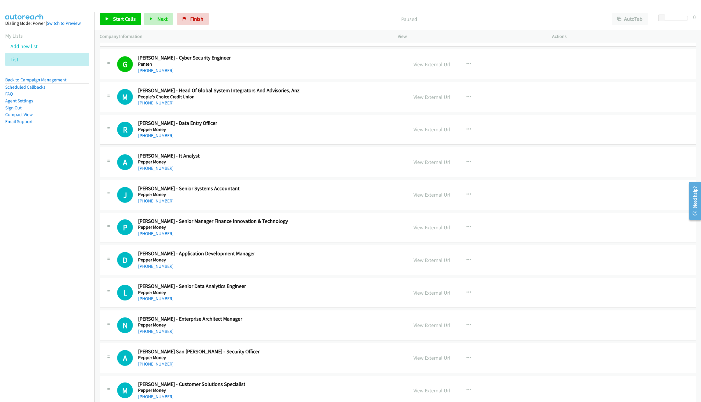
scroll to position [918, 0]
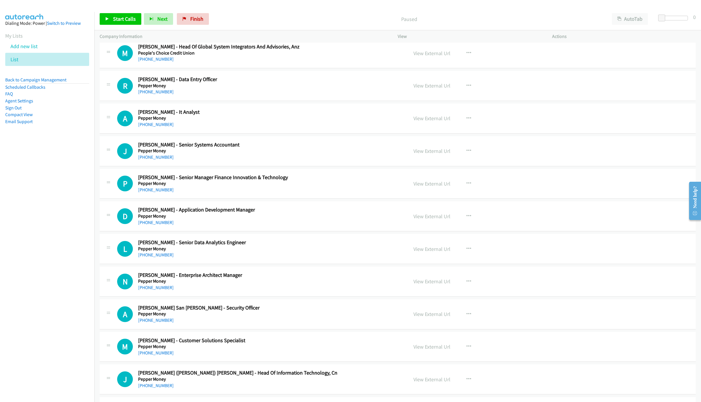
click at [110, 27] on div "Start Calls Pause Next Finish Paused AutoTab AutoTab 0" at bounding box center [397, 19] width 607 height 22
click at [117, 22] on span "Start Calls" at bounding box center [124, 18] width 23 height 7
drag, startPoint x: 151, startPoint y: 126, endPoint x: 286, endPoint y: 136, distance: 135.1
click at [151, 126] on link "[PHONE_NUMBER]" at bounding box center [156, 125] width 36 height 6
click at [124, 21] on span "Pause" at bounding box center [119, 18] width 13 height 7
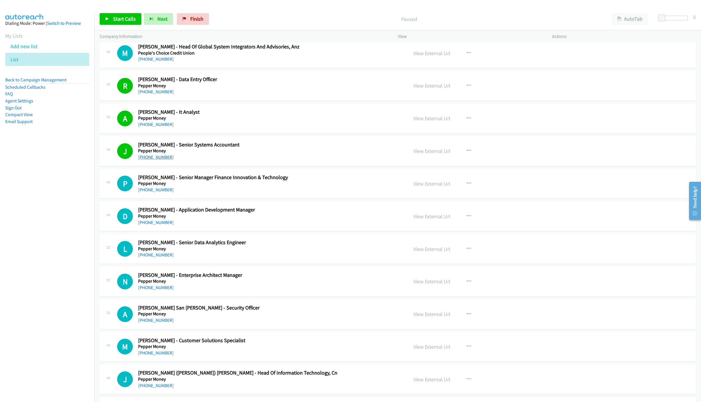
click at [152, 160] on link "[PHONE_NUMBER]" at bounding box center [156, 157] width 36 height 6
drag, startPoint x: 289, startPoint y: 261, endPoint x: 313, endPoint y: 253, distance: 25.2
click at [467, 218] on icon "button" at bounding box center [469, 216] width 5 height 5
click at [436, 258] on link "Start Calls Here" at bounding box center [438, 254] width 78 height 12
click at [125, 17] on span "Start Calls" at bounding box center [124, 18] width 23 height 7
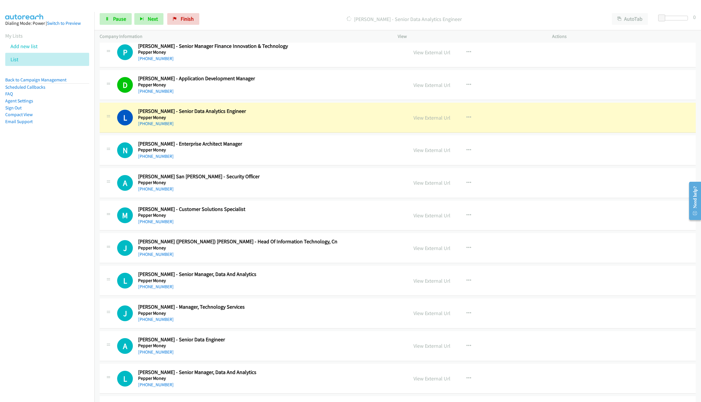
scroll to position [1093, 0]
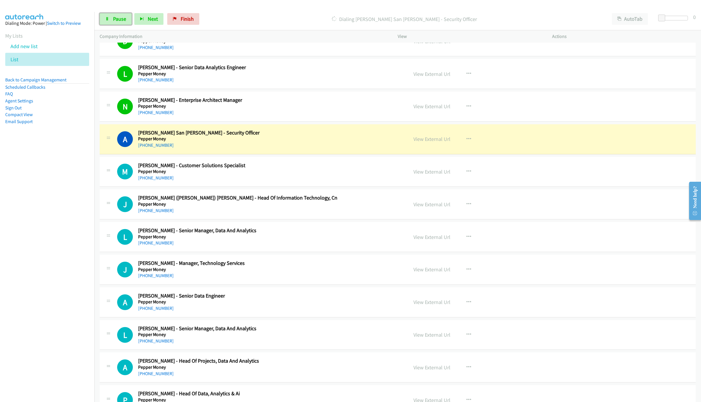
drag, startPoint x: 106, startPoint y: 24, endPoint x: 387, endPoint y: 161, distance: 312.5
click at [106, 24] on link "Pause" at bounding box center [116, 19] width 32 height 12
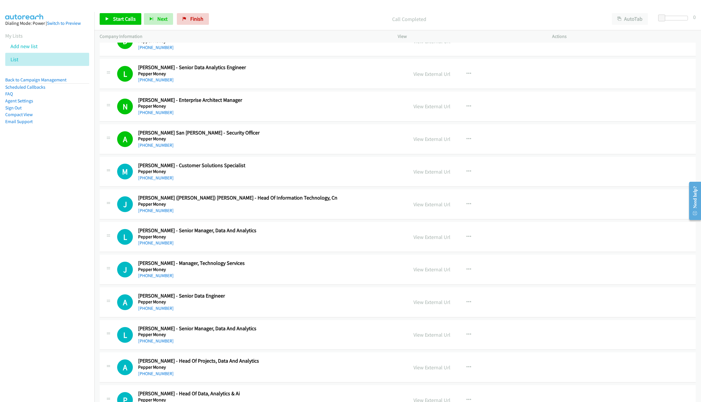
click at [126, 13] on div "Start Calls Pause Next Finish Call Completed AutoTab AutoTab 0" at bounding box center [397, 19] width 607 height 22
click at [125, 15] on link "Start Calls" at bounding box center [121, 19] width 42 height 12
drag, startPoint x: 55, startPoint y: 272, endPoint x: 62, endPoint y: 272, distance: 7.6
click at [55, 272] on nav "Dialing Mode: Power | Switch to Preview My Lists Add new list List Back to Camp…" at bounding box center [47, 213] width 95 height 402
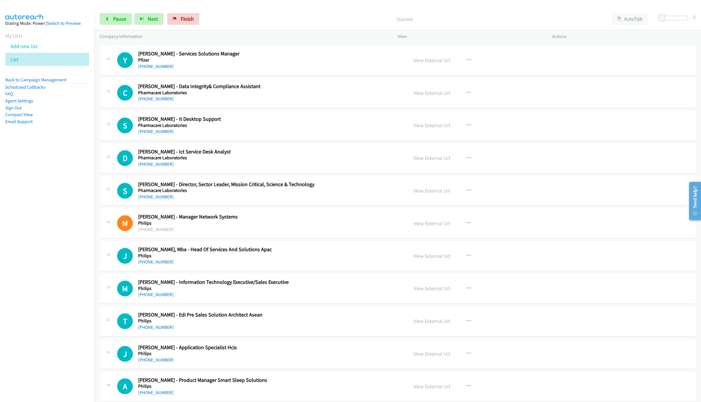
scroll to position [3673, 0]
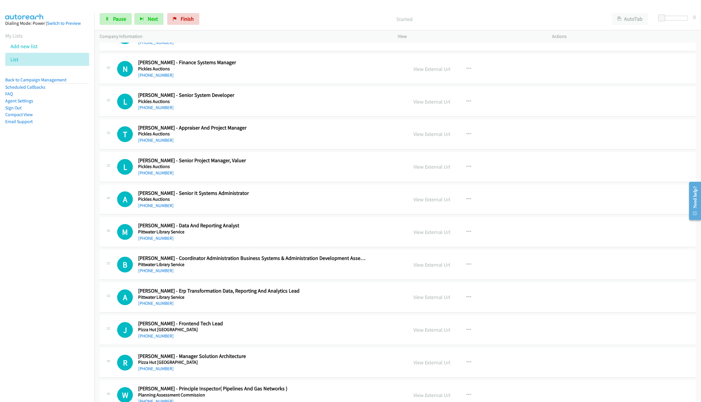
click at [120, 26] on div "Start Calls Pause Next Finish Started AutoTab AutoTab 0" at bounding box center [397, 19] width 607 height 22
click at [121, 21] on span "Pause" at bounding box center [119, 18] width 13 height 7
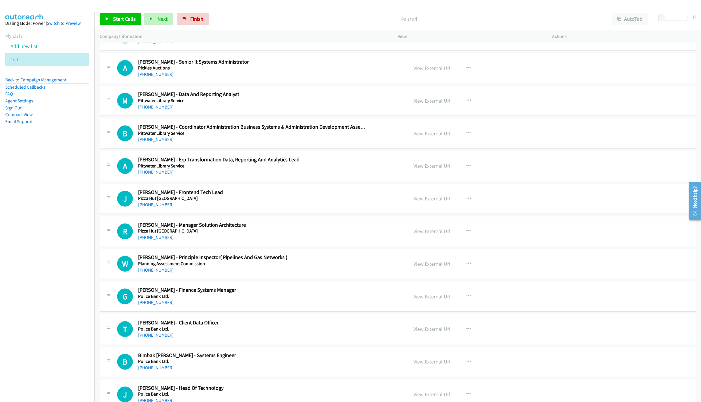
click at [32, 229] on nav "Dialing Mode: Power | Switch to Preview My Lists Add new list List Back to Camp…" at bounding box center [47, 213] width 95 height 402
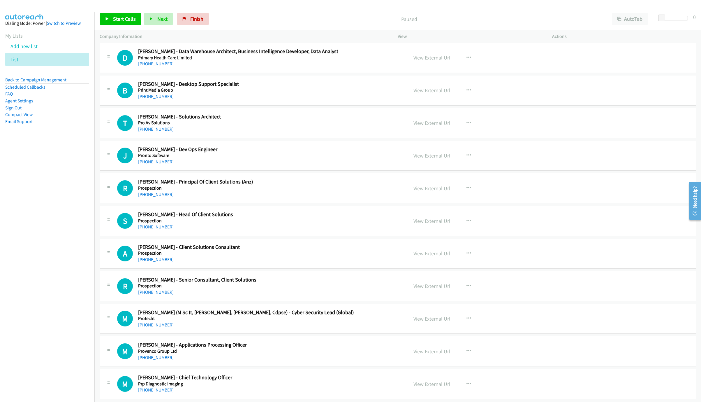
scroll to position [5641, 0]
click at [467, 124] on icon "button" at bounding box center [469, 122] width 5 height 5
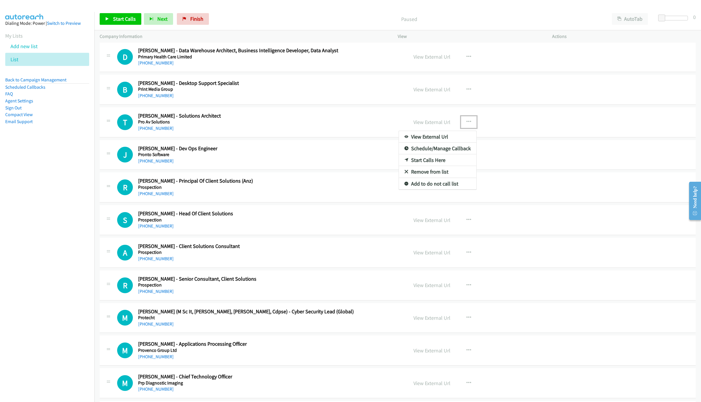
click at [431, 166] on link "Start Calls Here" at bounding box center [438, 160] width 78 height 12
click at [130, 25] on link "Start Calls" at bounding box center [121, 19] width 42 height 12
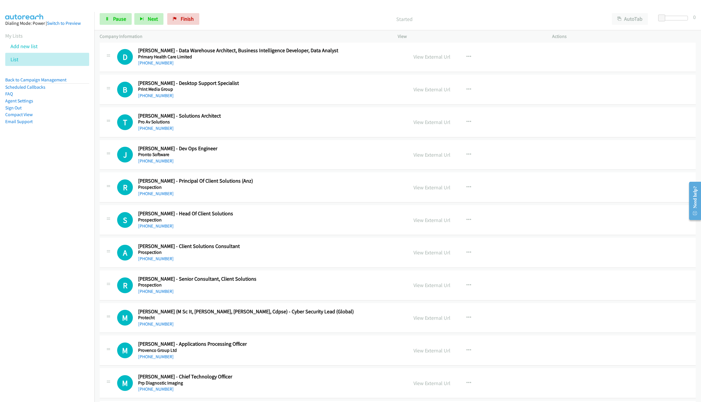
click at [2, 205] on nav "Dialing Mode: Power | Switch to Preview My Lists Add new list List Back to Camp…" at bounding box center [47, 213] width 95 height 402
click at [161, 164] on link "[PHONE_NUMBER]" at bounding box center [156, 161] width 36 height 6
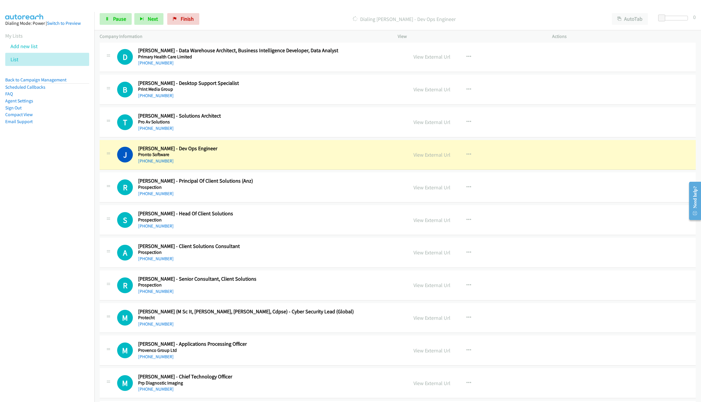
click at [116, 10] on div "Start Calls Pause Next Finish Dialing [PERSON_NAME] - Dev Ops Engineer AutoTab …" at bounding box center [397, 19] width 607 height 22
click at [116, 17] on span "Pause" at bounding box center [119, 18] width 13 height 7
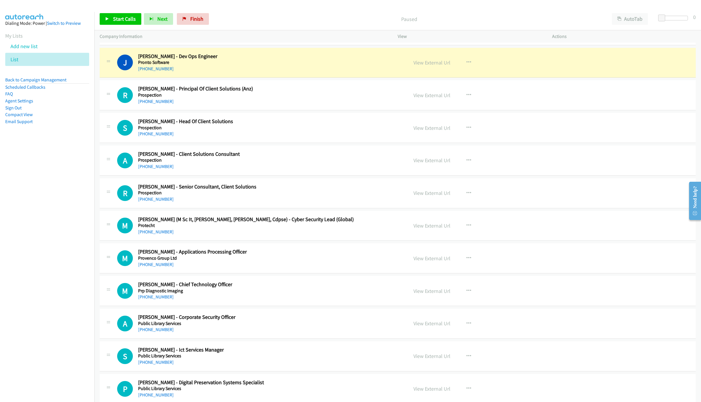
scroll to position [5729, 0]
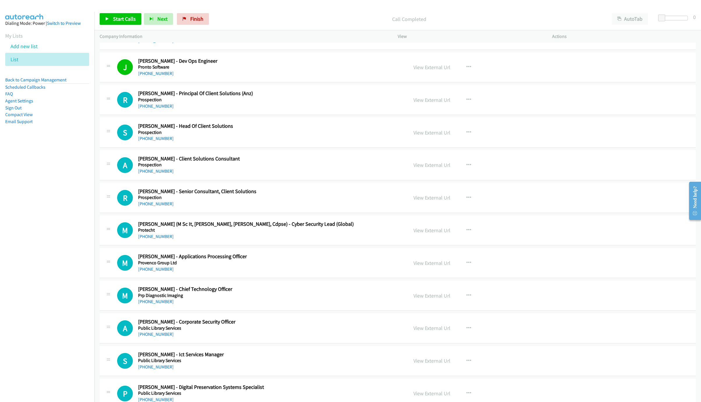
drag, startPoint x: 234, startPoint y: 164, endPoint x: 263, endPoint y: 184, distance: 34.9
click at [234, 142] on div "[PHONE_NUMBER]" at bounding box center [252, 138] width 229 height 7
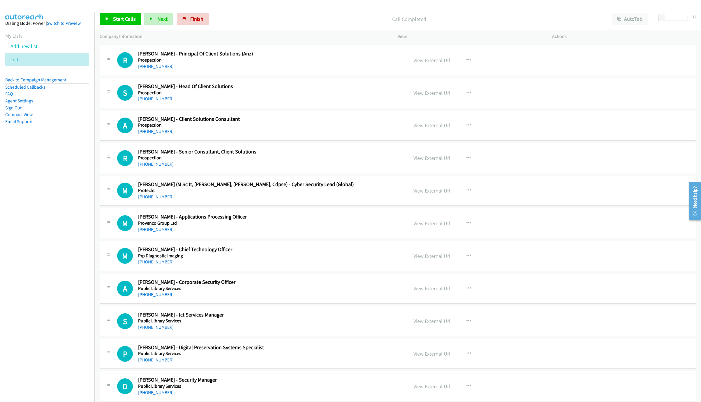
scroll to position [5772, 0]
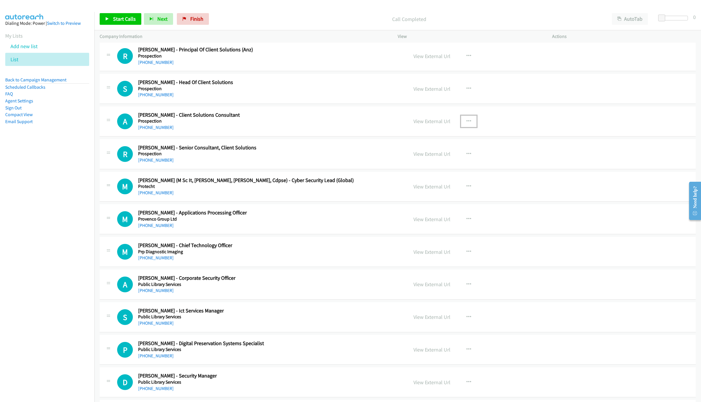
click at [467, 124] on icon "button" at bounding box center [469, 121] width 5 height 5
click at [455, 165] on link "Start Calls Here" at bounding box center [438, 159] width 78 height 12
click at [132, 20] on span "Start Calls" at bounding box center [124, 18] width 23 height 7
click at [123, 24] on link "Pause" at bounding box center [116, 19] width 32 height 12
click at [435, 157] on link "View External Url" at bounding box center [432, 153] width 37 height 7
